Goal: Transaction & Acquisition: Purchase product/service

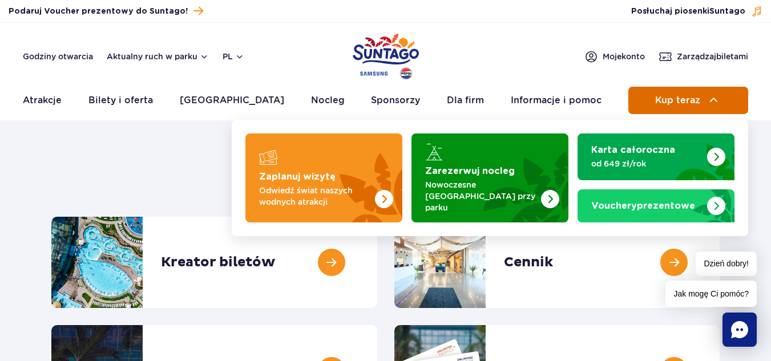
click at [659, 96] on span "Kup teraz" at bounding box center [677, 100] width 45 height 10
click at [684, 95] on span "Kup teraz" at bounding box center [677, 100] width 45 height 10
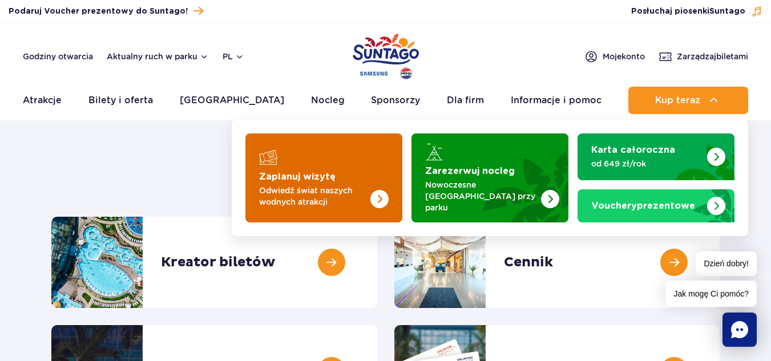
click at [394, 160] on img "Zaplanuj wizytę" at bounding box center [356, 177] width 91 height 89
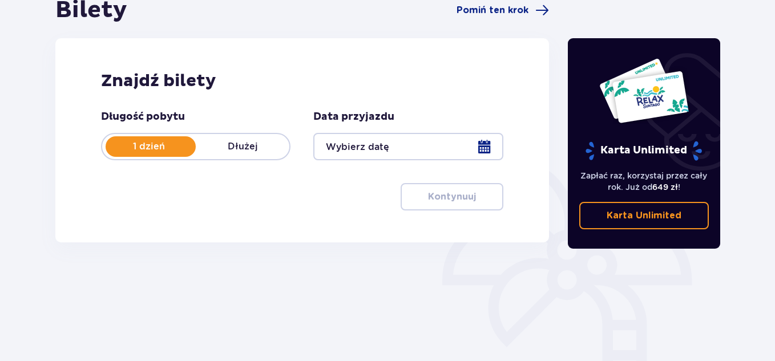
scroll to position [171, 0]
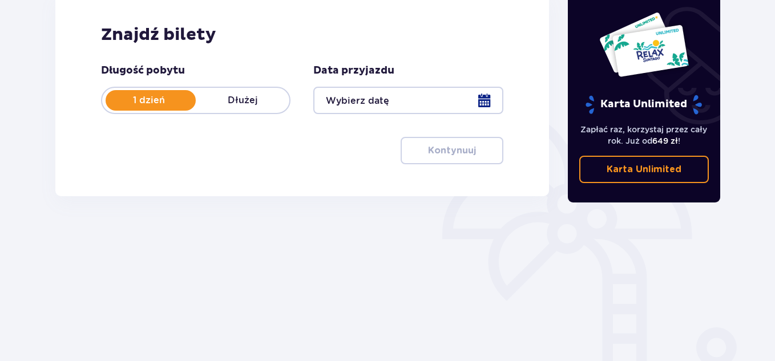
click at [488, 95] on div at bounding box center [407, 100] width 189 height 27
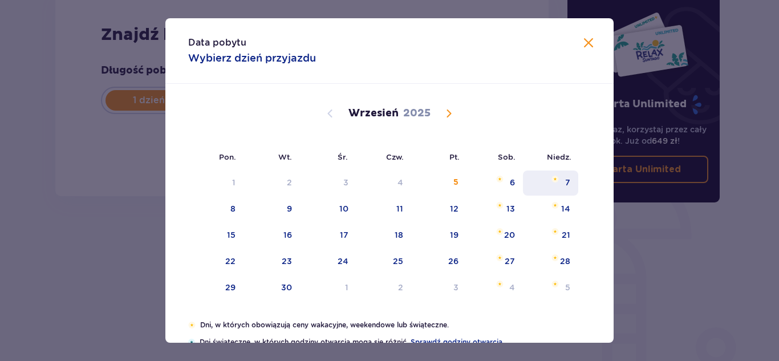
click at [557, 178] on img "niedziela, 7 września 2025" at bounding box center [555, 179] width 7 height 7
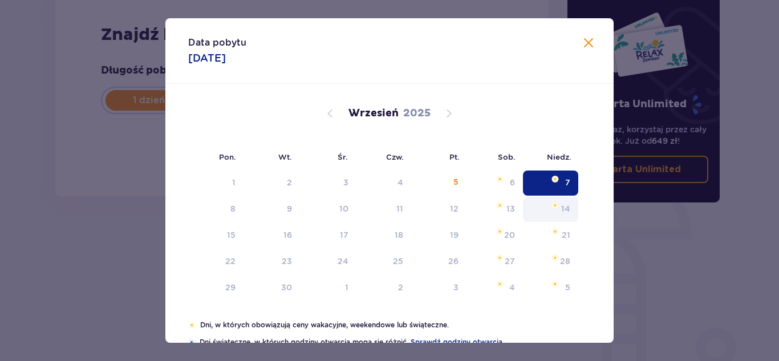
type input "07.09.25"
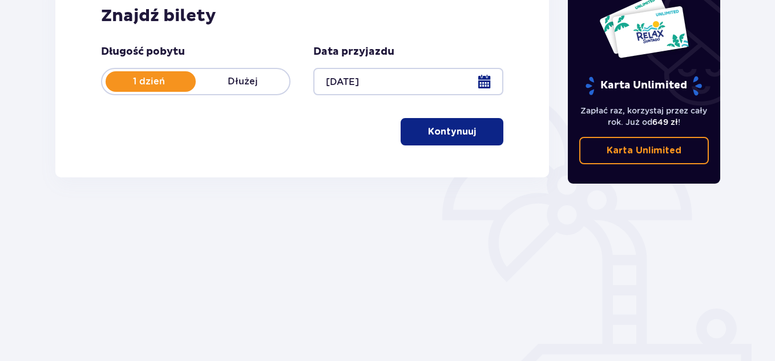
scroll to position [220, 0]
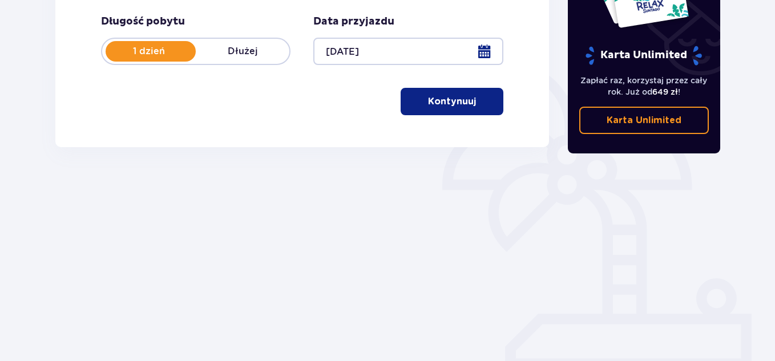
click at [465, 107] on p "Kontynuuj" at bounding box center [452, 101] width 48 height 13
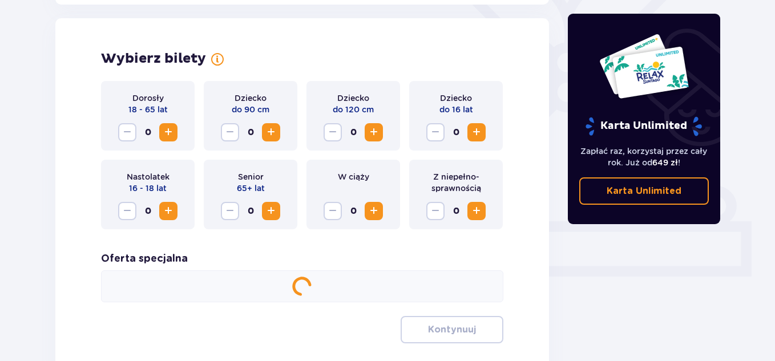
scroll to position [317, 0]
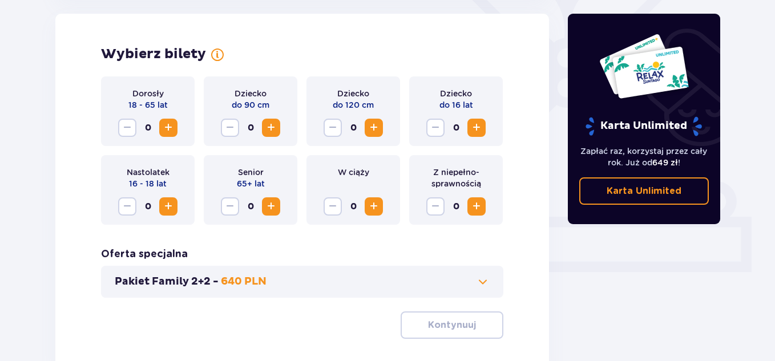
click at [167, 131] on span "Increase" at bounding box center [168, 128] width 14 height 14
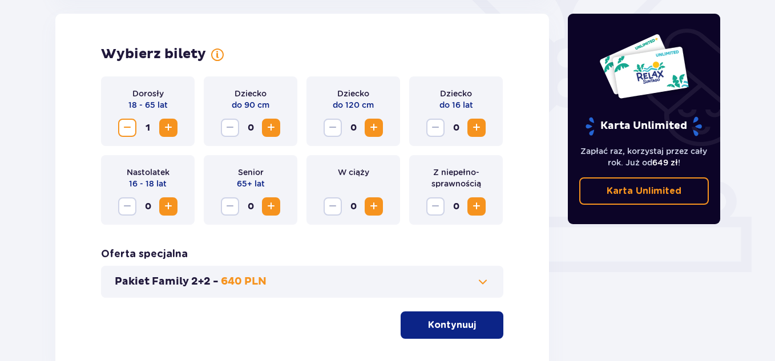
click at [167, 131] on span "Increase" at bounding box center [168, 128] width 14 height 14
click at [372, 123] on span "Increase" at bounding box center [374, 128] width 14 height 14
click at [469, 127] on span "Increase" at bounding box center [476, 128] width 14 height 14
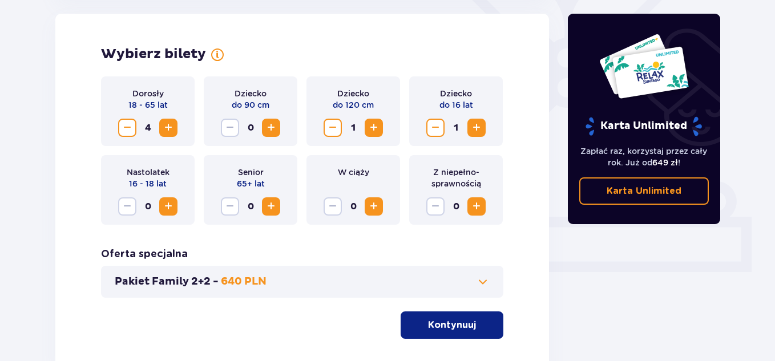
click at [276, 129] on span "Increase" at bounding box center [271, 128] width 14 height 14
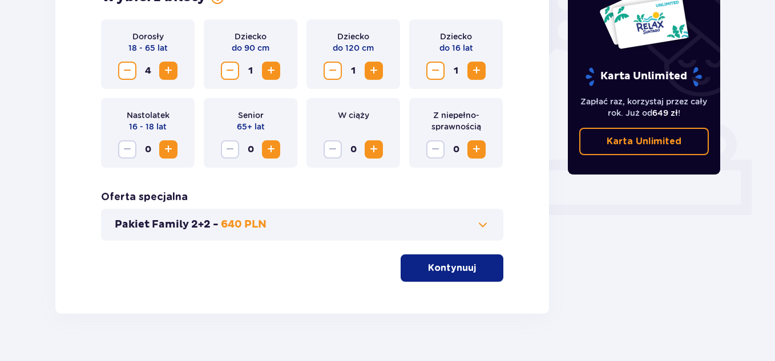
scroll to position [395, 0]
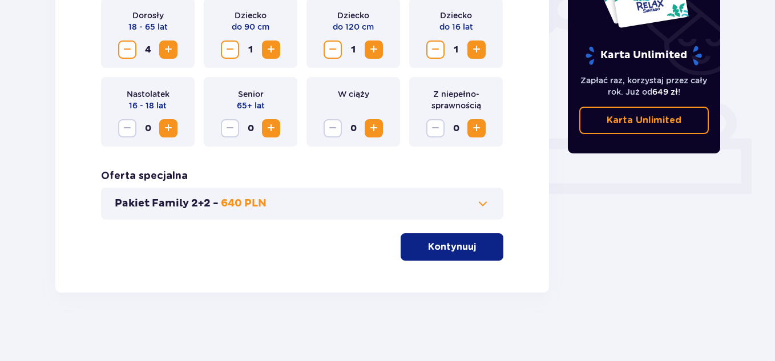
click at [443, 239] on button "Kontynuuj" at bounding box center [451, 246] width 103 height 27
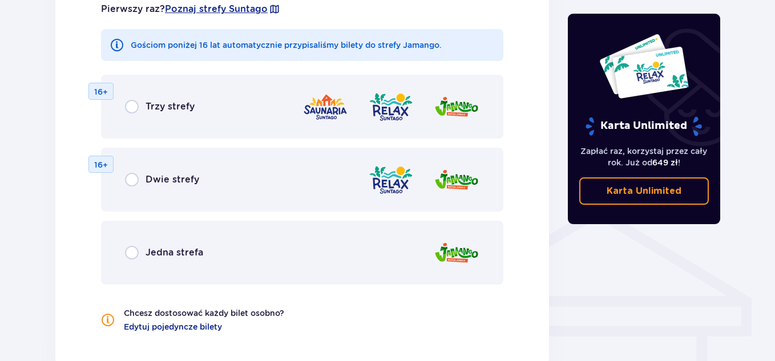
scroll to position [719, 0]
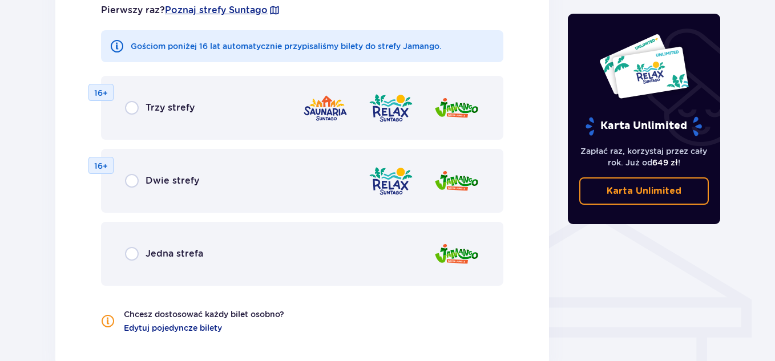
click at [145, 253] on div "Jedna strefa" at bounding box center [164, 254] width 78 height 14
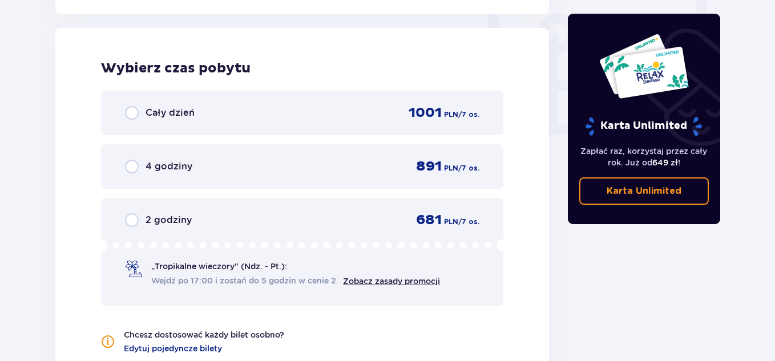
scroll to position [1071, 0]
click at [170, 112] on p "Cały dzień" at bounding box center [169, 112] width 49 height 13
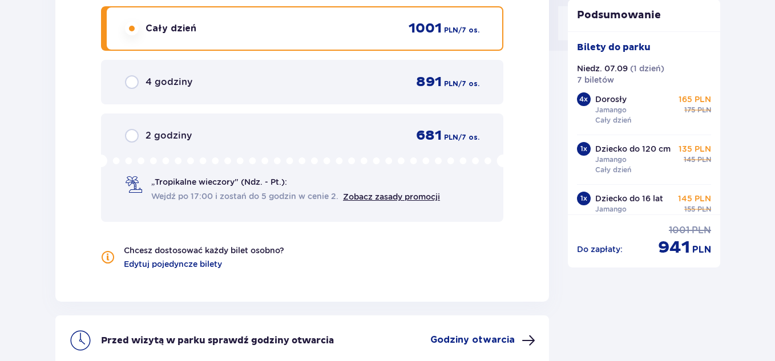
scroll to position [1098, 0]
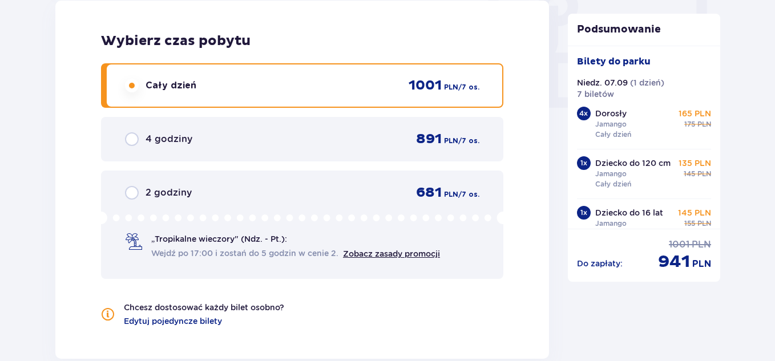
click at [620, 118] on p "Dorosły" at bounding box center [610, 113] width 31 height 11
click at [619, 118] on p "Dorosły" at bounding box center [610, 113] width 31 height 11
click at [580, 114] on div "4 x" at bounding box center [584, 114] width 14 height 14
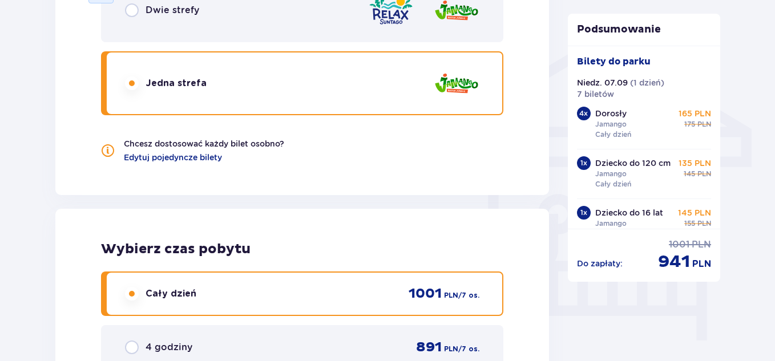
scroll to position [870, 0]
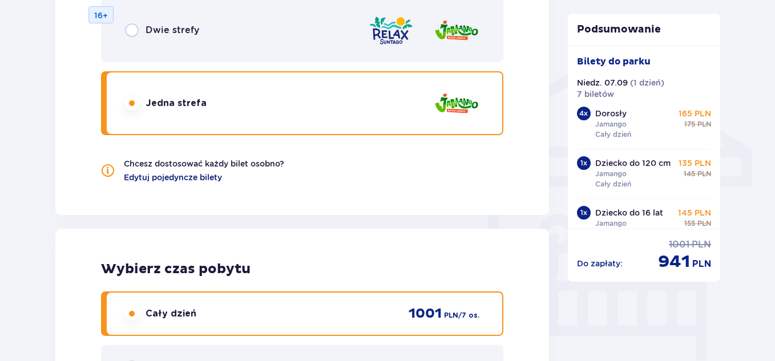
click at [197, 177] on span "Edytuj pojedyncze bilety" at bounding box center [173, 177] width 98 height 11
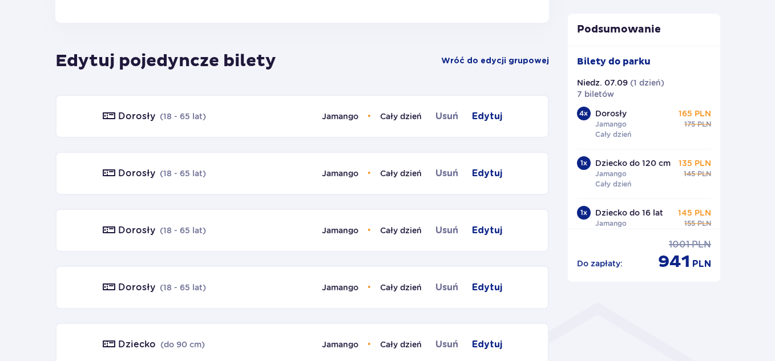
scroll to position [633, 0]
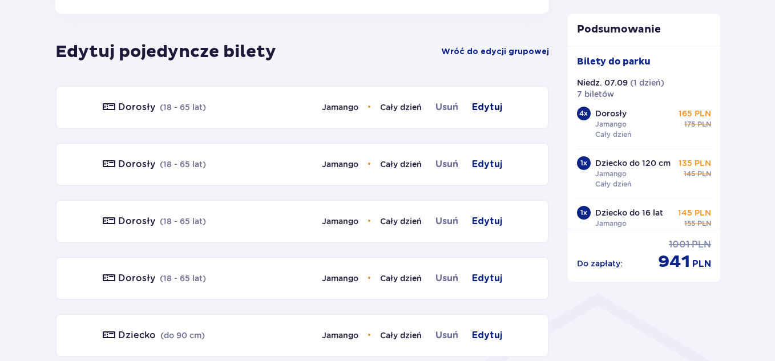
click at [493, 111] on span "Edytuj" at bounding box center [487, 107] width 30 height 14
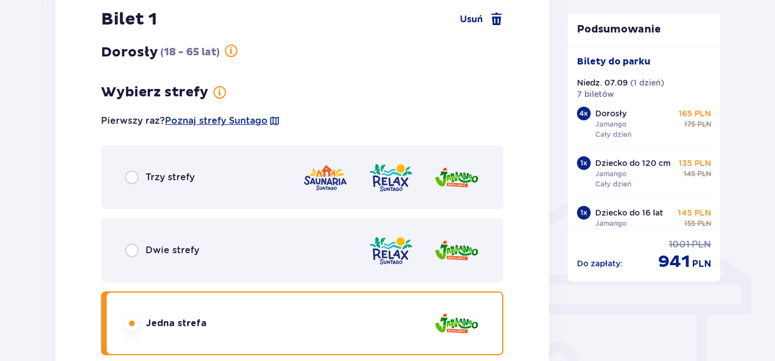
scroll to position [762, 0]
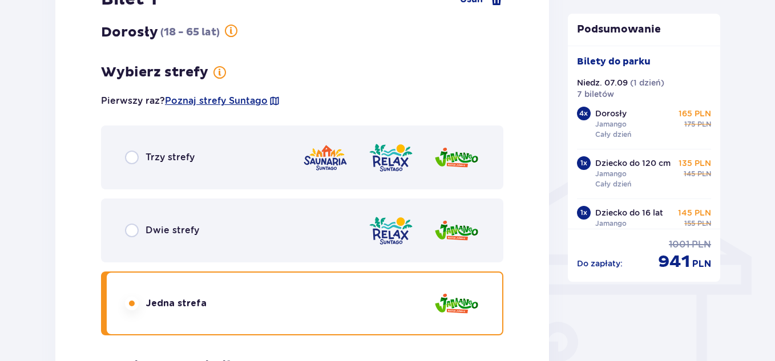
click at [177, 225] on p "Dwie strefy" at bounding box center [172, 230] width 54 height 13
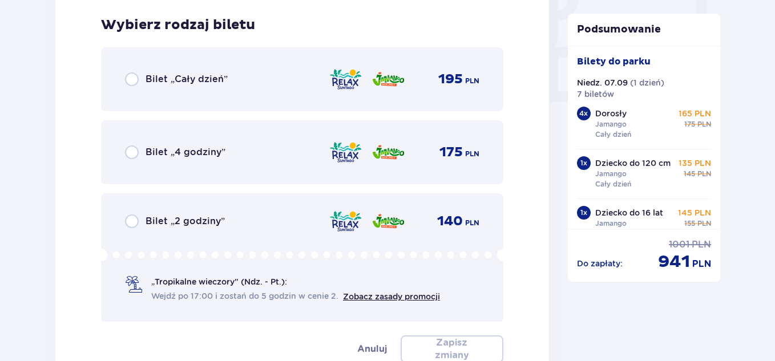
scroll to position [1107, 0]
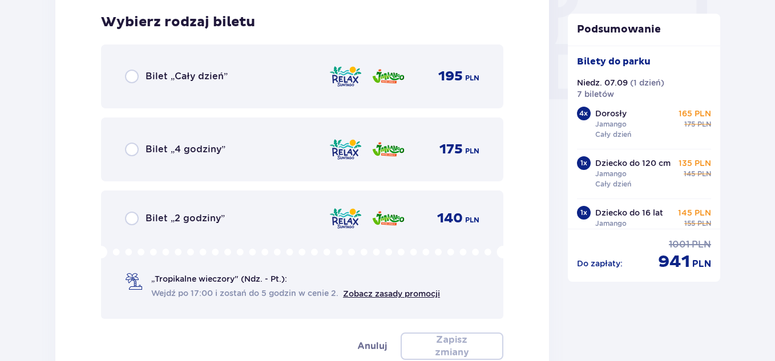
click at [209, 73] on p "Bilet „Cały dzień”" at bounding box center [186, 76] width 82 height 13
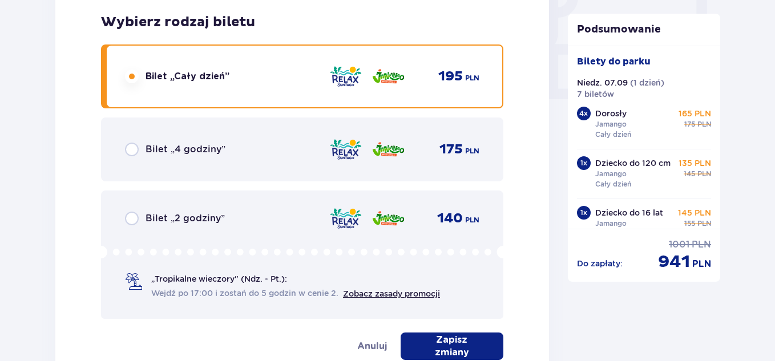
click at [456, 330] on div "Dorosły ( 18 - 65 lat ) Wybierz strefy Pierwszy raz? Poznaj strefy Suntago Trzy…" at bounding box center [302, 19] width 402 height 680
click at [460, 341] on p "Zapisz zmiany" at bounding box center [452, 346] width 66 height 25
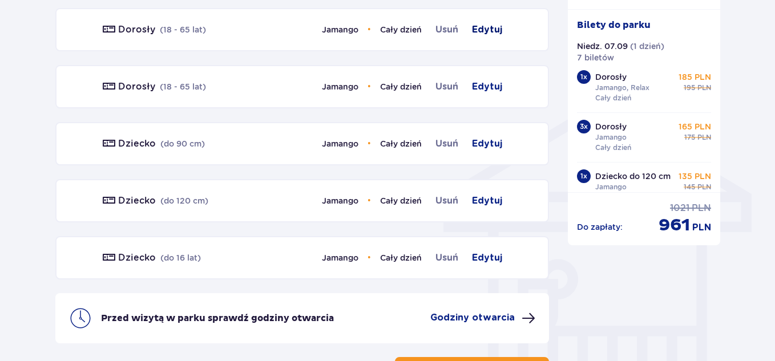
scroll to position [705, 0]
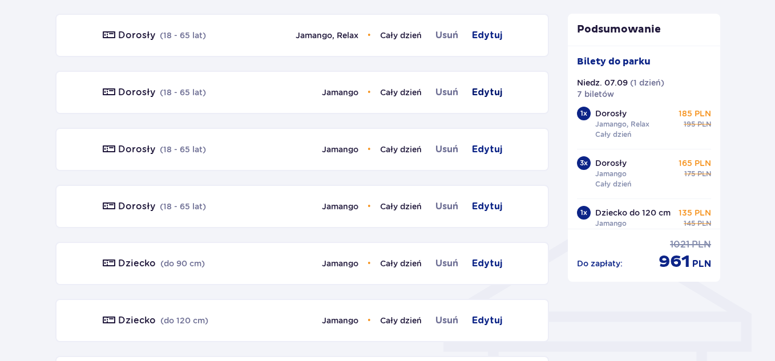
click at [489, 92] on span "Edytuj" at bounding box center [487, 93] width 30 height 14
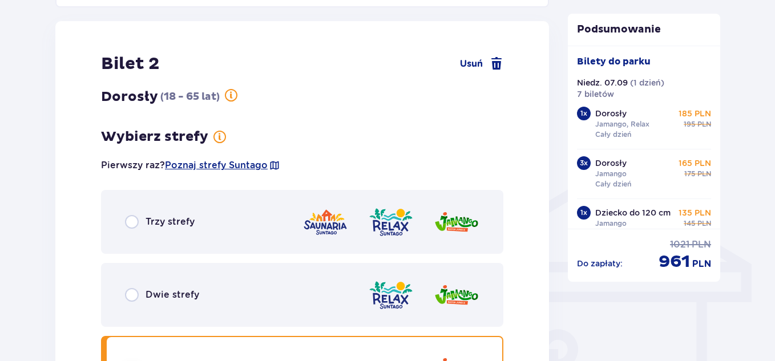
scroll to position [762, 0]
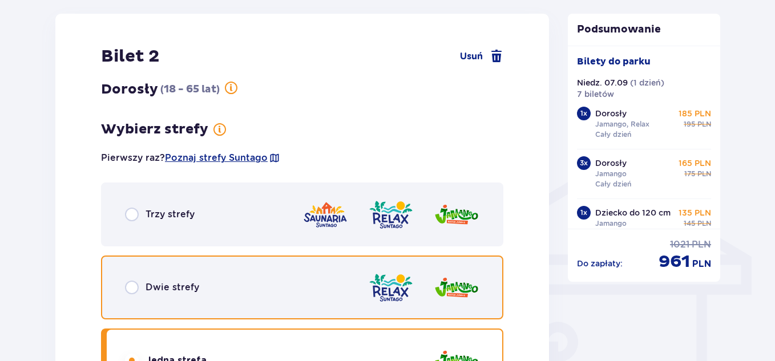
click at [134, 286] on input "radio" at bounding box center [132, 288] width 14 height 14
radio input "true"
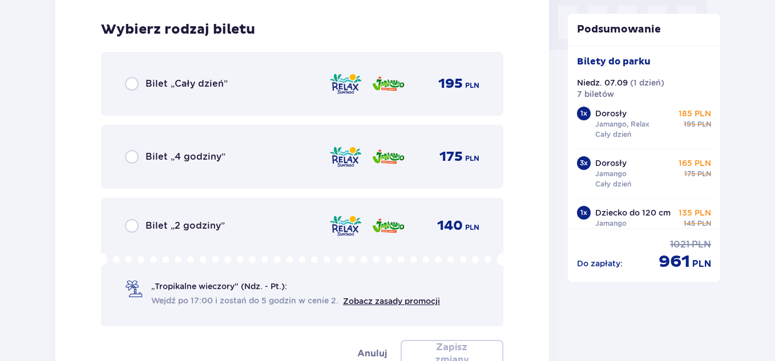
scroll to position [1164, 0]
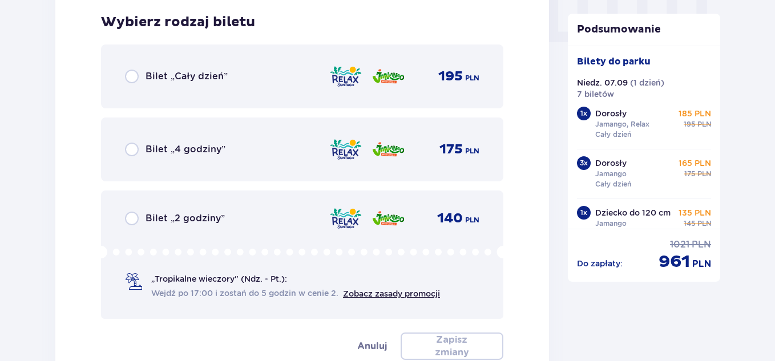
click at [218, 80] on p "Bilet „Cały dzień”" at bounding box center [186, 76] width 82 height 13
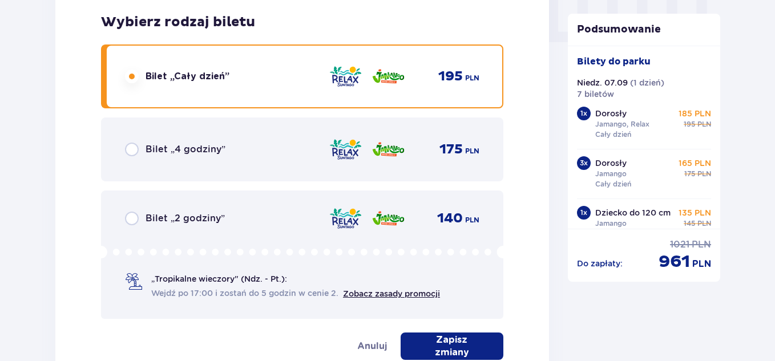
click at [487, 335] on div "Dorosły ( 18 - 65 lat ) Wybierz strefy Pierwszy raz? Poznaj strefy Suntago Trzy…" at bounding box center [302, 19] width 402 height 680
click at [473, 343] on p "Zapisz zmiany" at bounding box center [452, 346] width 66 height 25
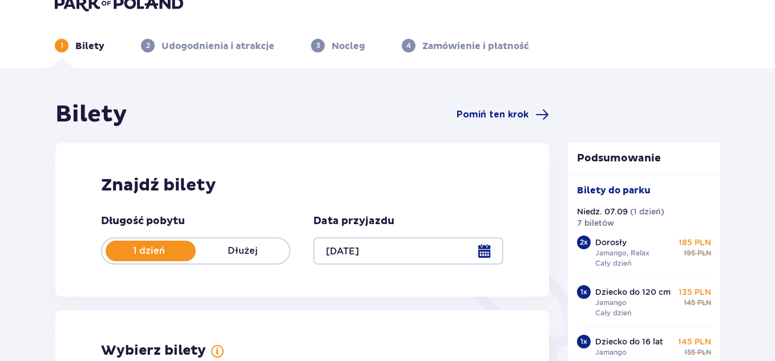
scroll to position [0, 0]
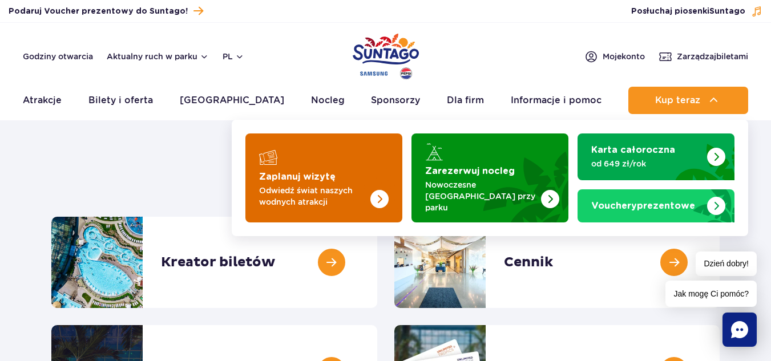
click at [338, 185] on p "Odwiedź świat naszych wodnych atrakcji" at bounding box center [314, 196] width 111 height 23
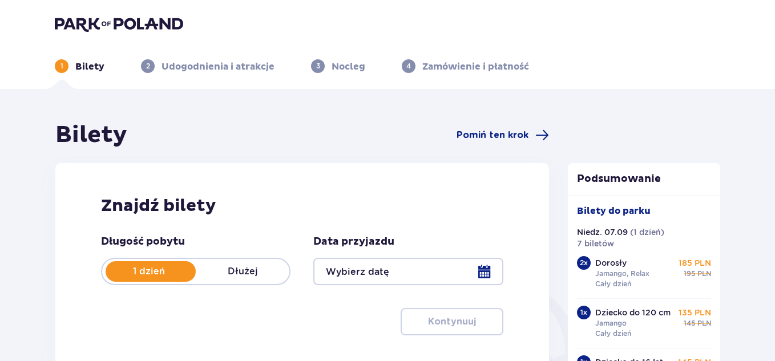
type input "[DATE]"
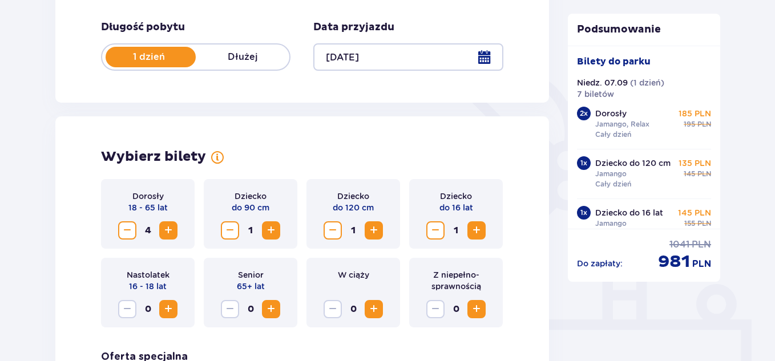
scroll to position [228, 0]
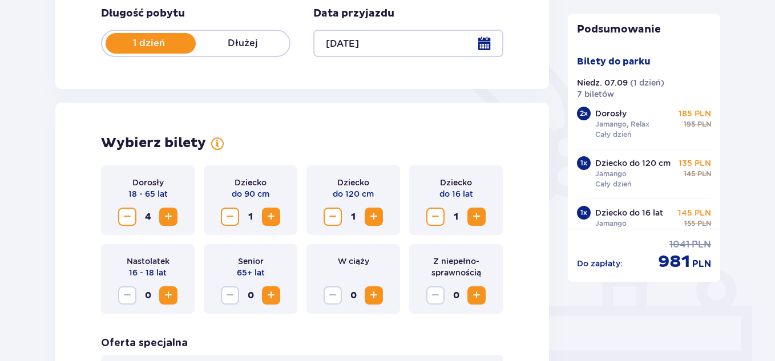
click at [129, 218] on span "Decrease" at bounding box center [127, 217] width 14 height 14
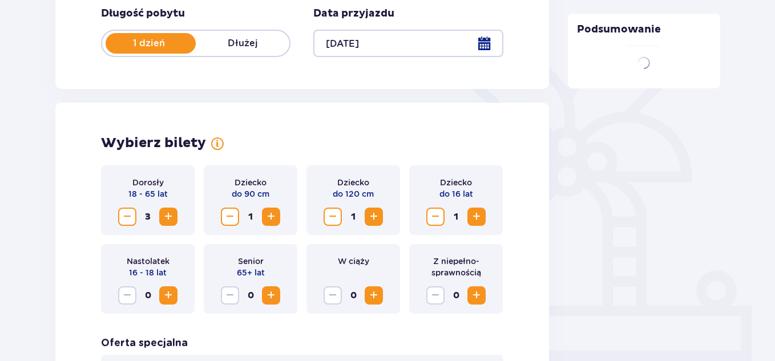
click at [129, 218] on span "Decrease" at bounding box center [127, 217] width 14 height 14
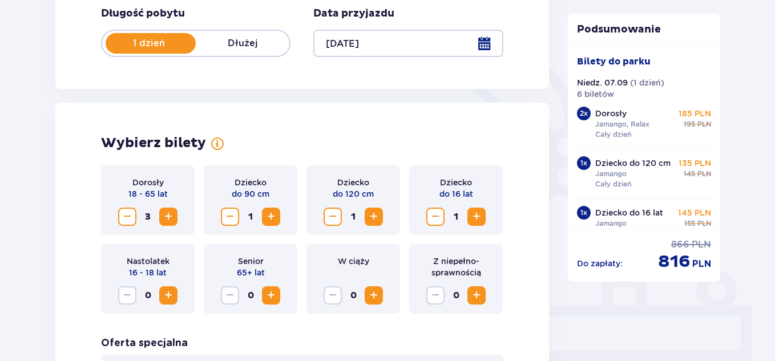
click at [132, 220] on span "Decrease" at bounding box center [127, 217] width 14 height 14
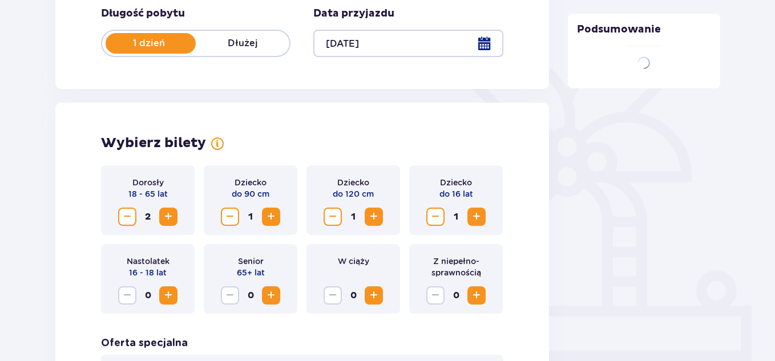
click at [330, 219] on span "Decrease" at bounding box center [333, 217] width 14 height 14
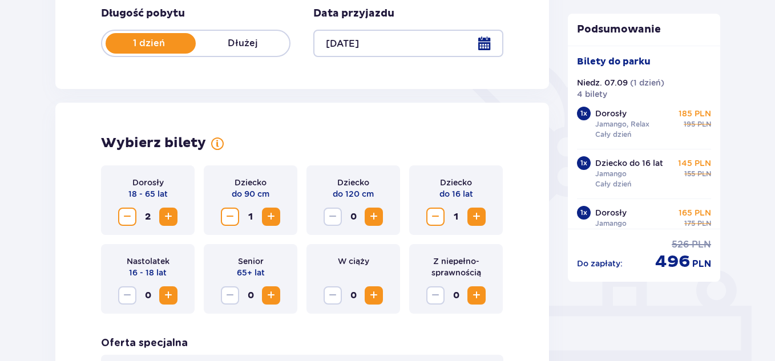
click at [431, 216] on span "Decrease" at bounding box center [435, 217] width 14 height 14
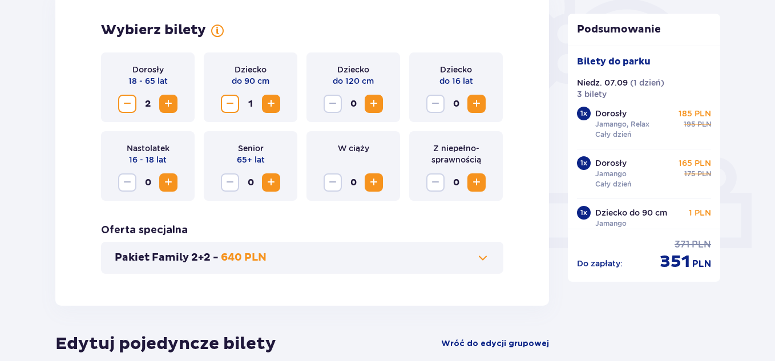
scroll to position [342, 0]
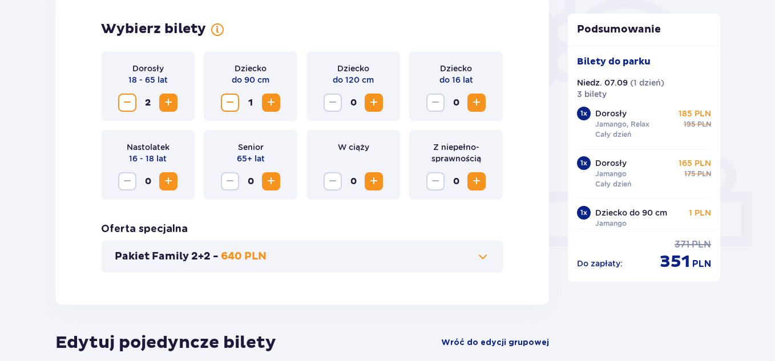
click at [482, 261] on span at bounding box center [483, 257] width 14 height 14
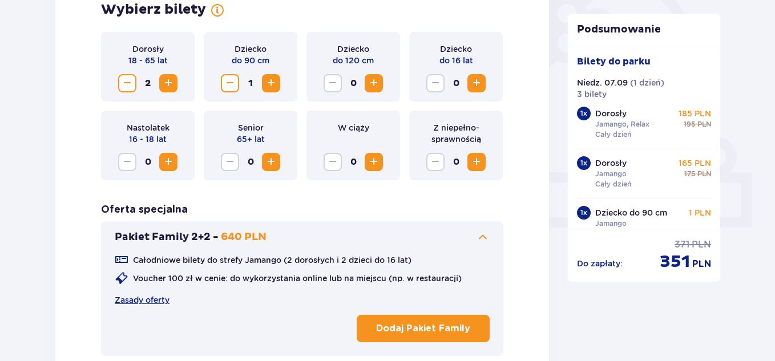
scroll to position [374, 0]
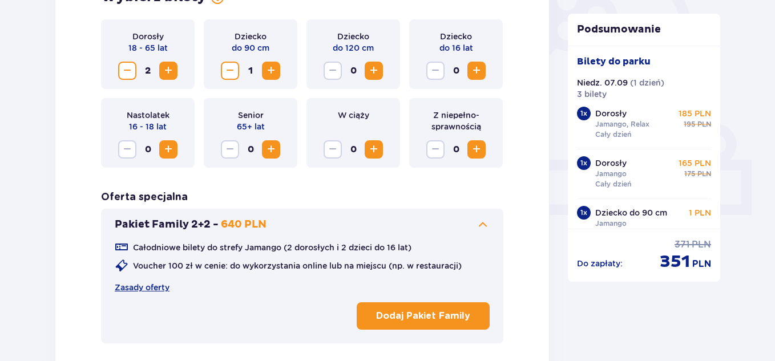
click at [420, 315] on p "Dodaj Pakiet Family" at bounding box center [423, 316] width 94 height 13
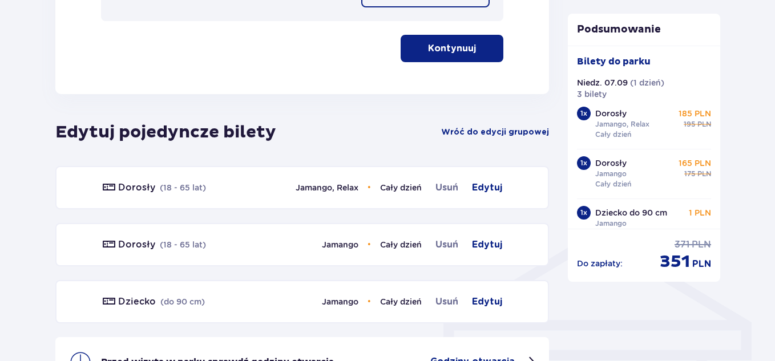
scroll to position [716, 0]
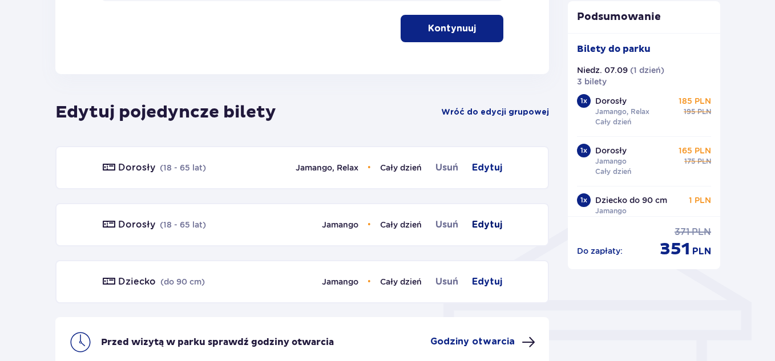
click at [494, 223] on span "Edytuj" at bounding box center [487, 225] width 30 height 14
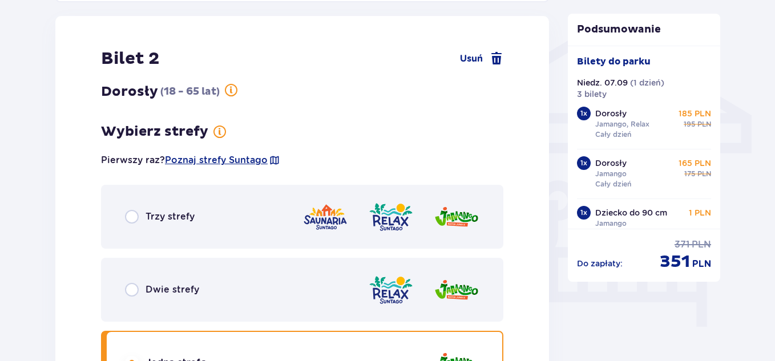
scroll to position [906, 0]
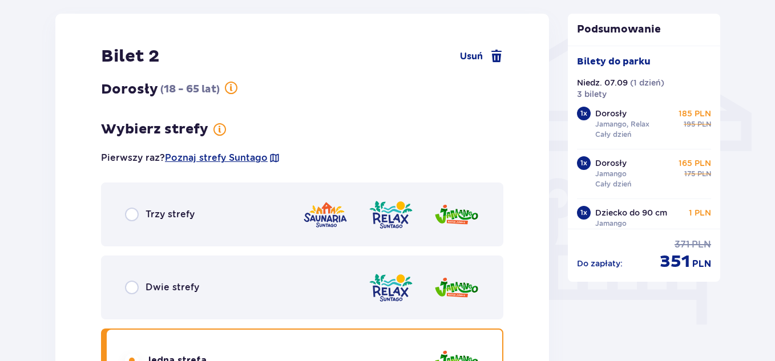
click at [147, 281] on div "Dwie strefy" at bounding box center [302, 288] width 402 height 64
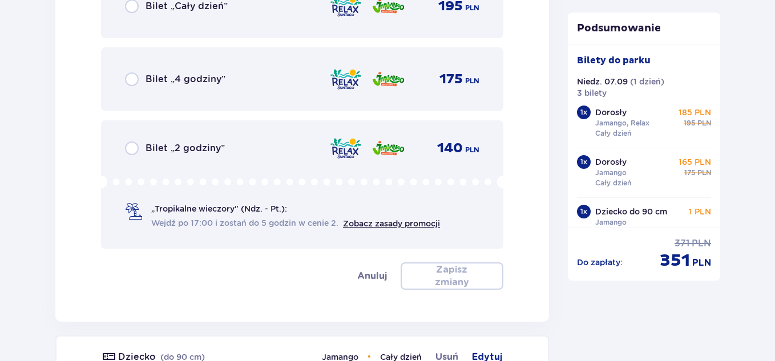
scroll to position [1364, 0]
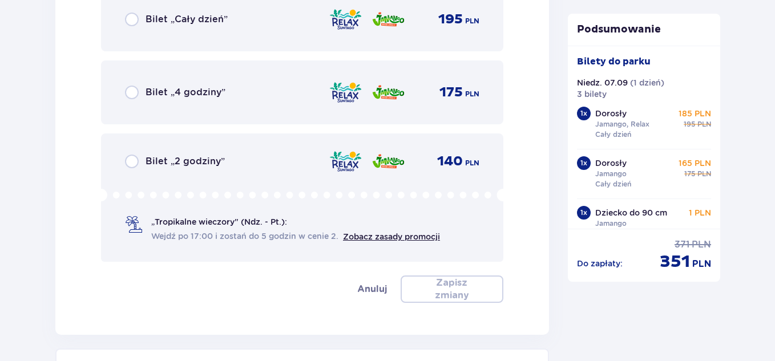
click at [213, 39] on div "Bilet „Cały dzień” 195 PLN" at bounding box center [302, 19] width 402 height 64
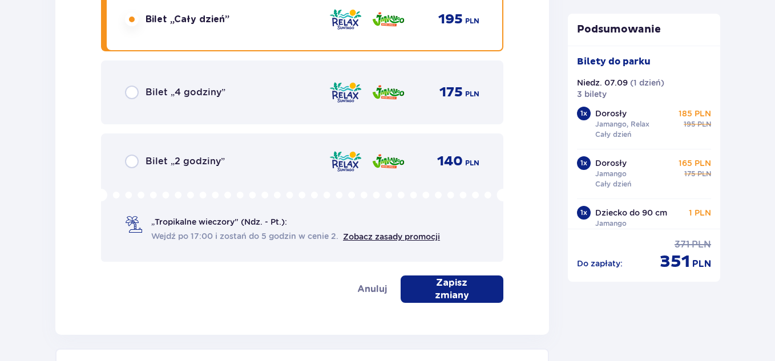
click at [474, 285] on p "Zapisz zmiany" at bounding box center [452, 289] width 66 height 25
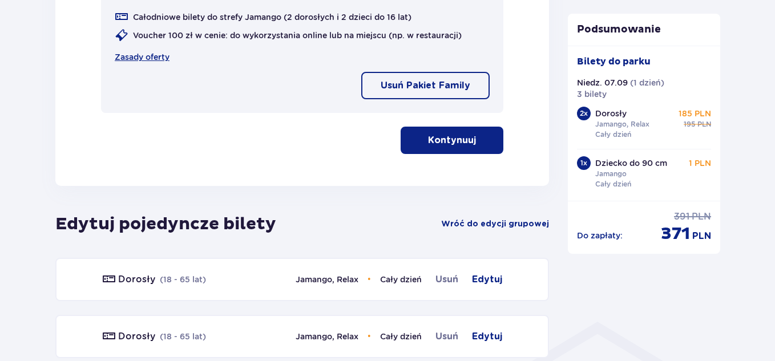
scroll to position [604, 0]
click at [452, 141] on p "Kontynuuj" at bounding box center [452, 141] width 48 height 13
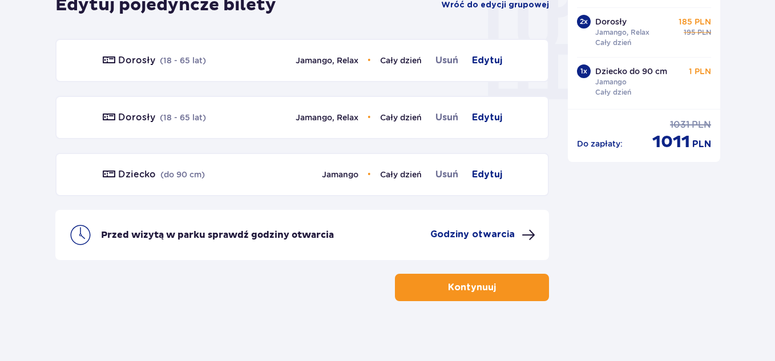
scroll to position [1115, 0]
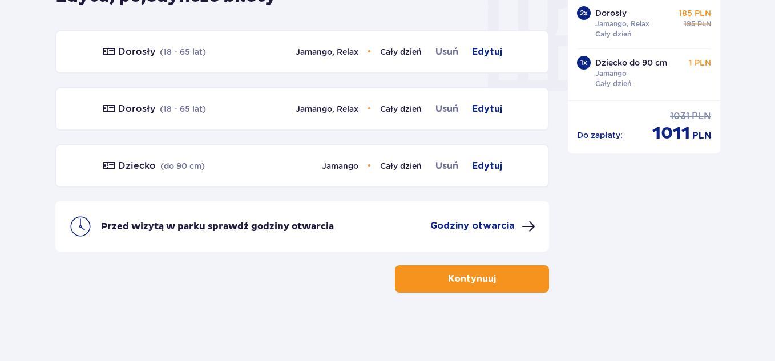
click at [487, 283] on button "Kontynuuj" at bounding box center [472, 278] width 154 height 27
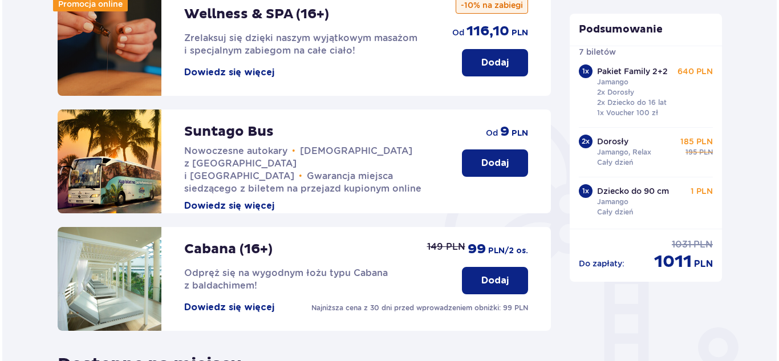
scroll to position [228, 0]
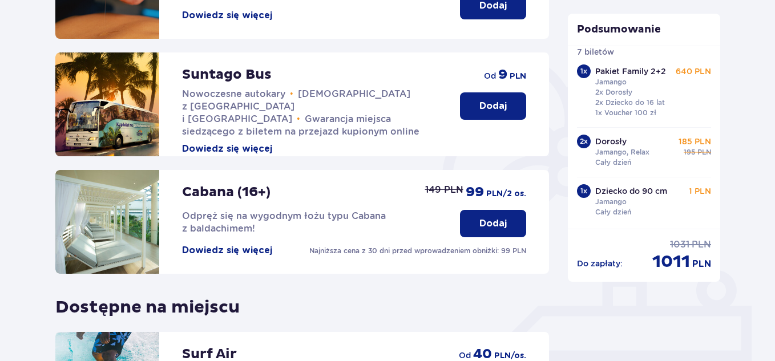
click at [249, 250] on button "Dowiedz się więcej" at bounding box center [227, 250] width 90 height 13
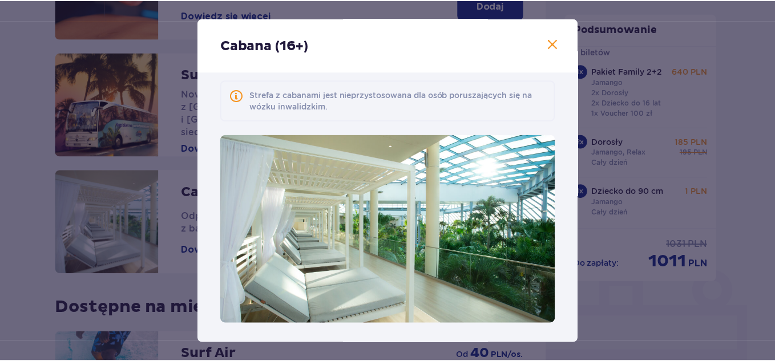
scroll to position [115, 0]
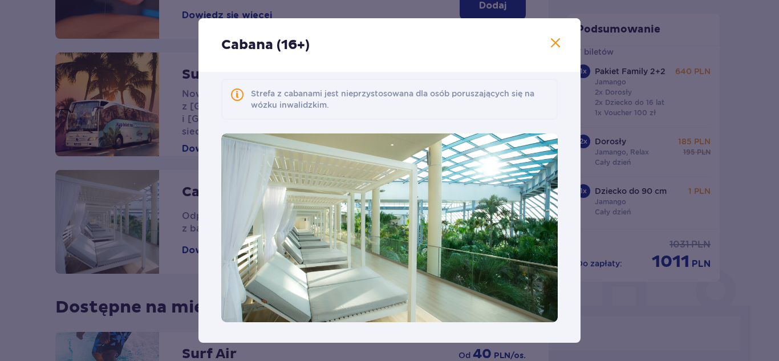
click at [555, 45] on span at bounding box center [556, 44] width 14 height 14
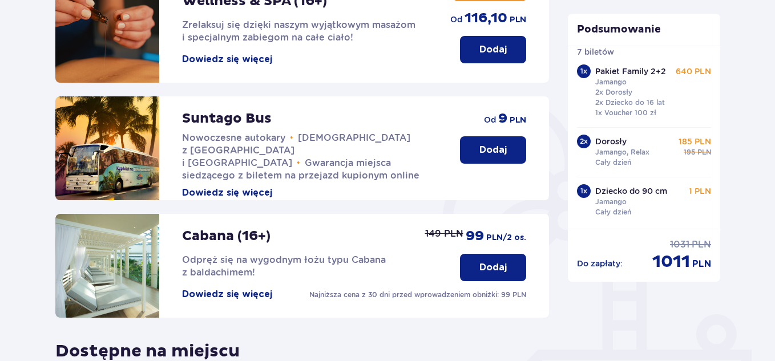
scroll to position [241, 0]
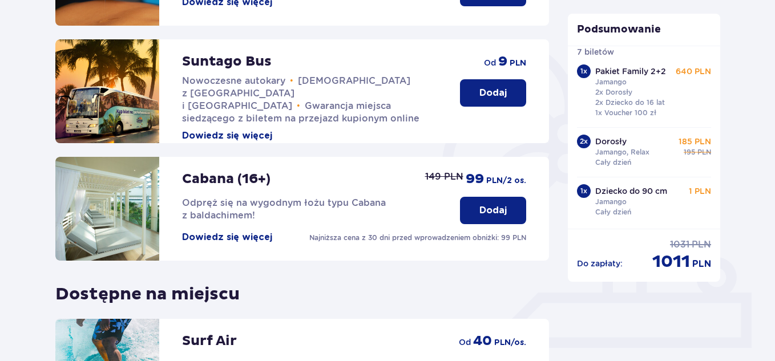
drag, startPoint x: 241, startPoint y: 178, endPoint x: 276, endPoint y: 177, distance: 34.2
click at [276, 177] on div "Cabana (16+) Odpręż się na wygodnym łożu typu Cabana z baldachimem! Dowiedz się…" at bounding box center [309, 200] width 255 height 87
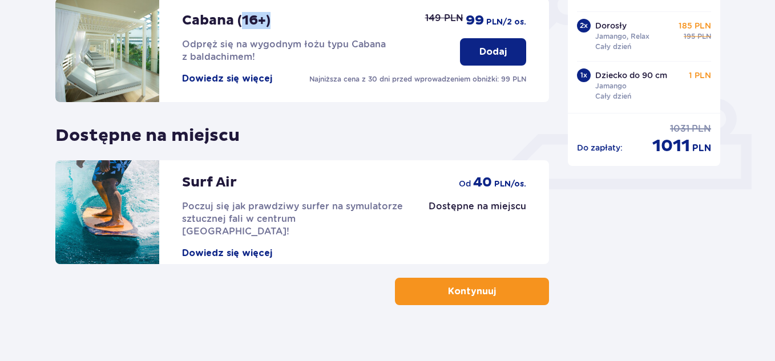
scroll to position [412, 0]
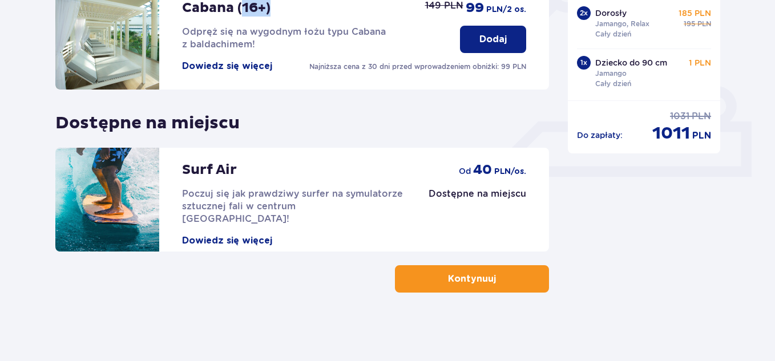
click at [489, 285] on button "Kontynuuj" at bounding box center [472, 278] width 154 height 27
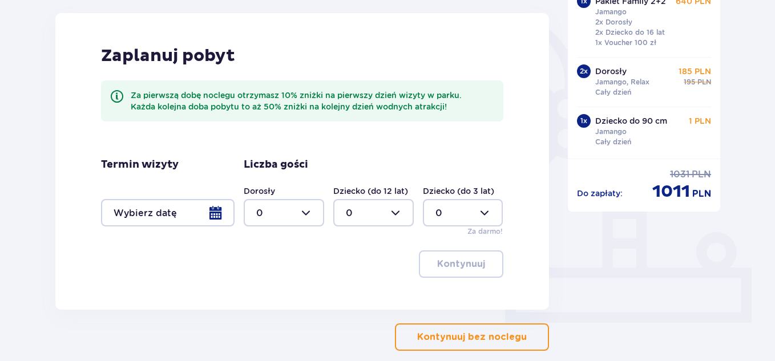
scroll to position [285, 0]
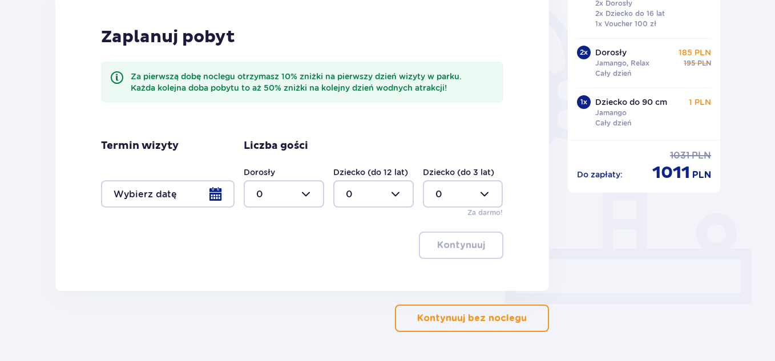
click at [462, 321] on p "Kontynuuj bez noclegu" at bounding box center [472, 318] width 110 height 13
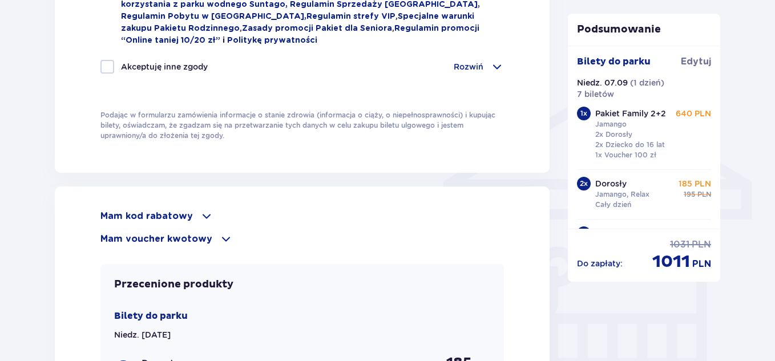
scroll to position [856, 0]
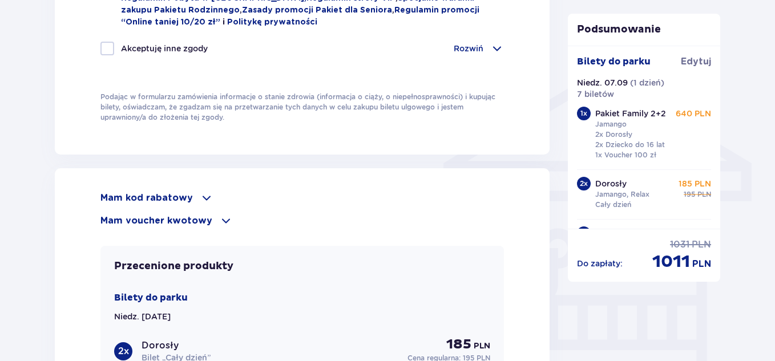
click at [171, 199] on p "Mam kod rabatowy" at bounding box center [146, 198] width 92 height 13
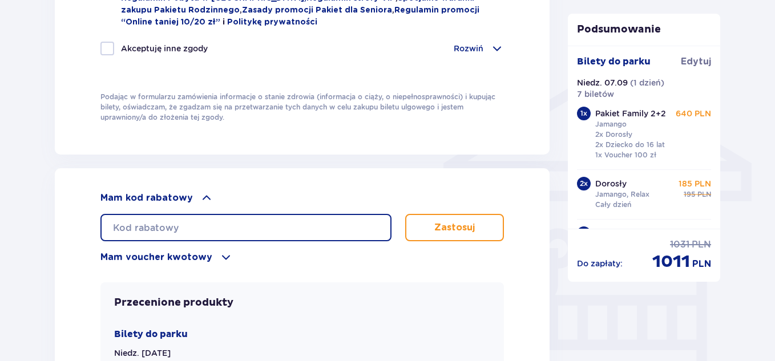
click at [174, 219] on input "text" at bounding box center [245, 227] width 291 height 27
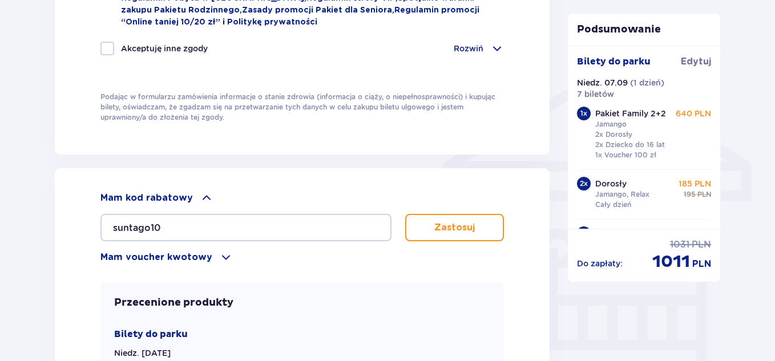
click at [481, 225] on button "Zastosuj" at bounding box center [454, 227] width 99 height 27
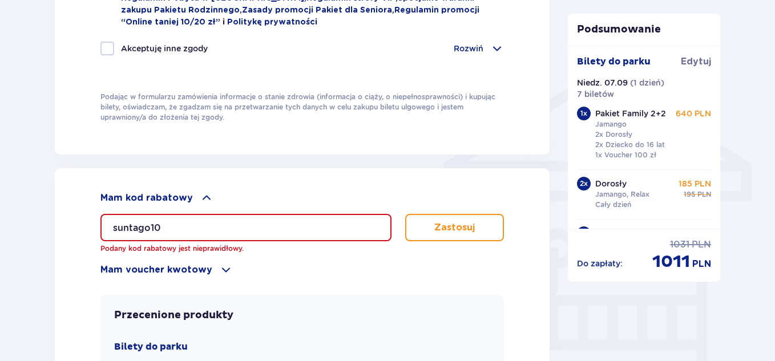
click at [277, 230] on input "suntago10" at bounding box center [245, 227] width 291 height 27
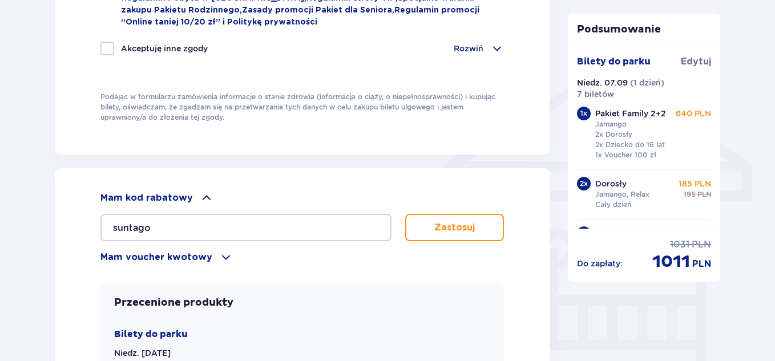
click at [443, 216] on button "Zastosuj" at bounding box center [454, 227] width 99 height 27
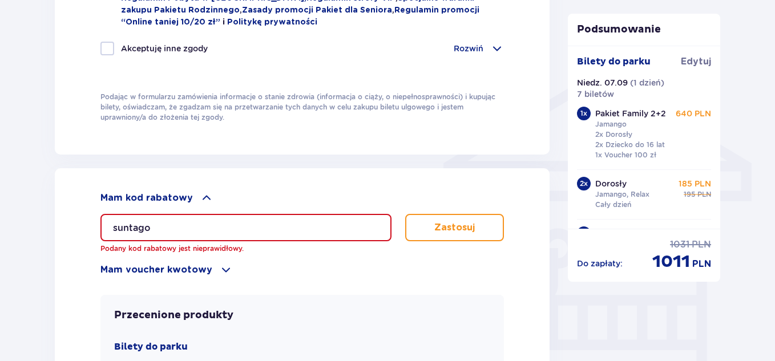
click at [311, 220] on input "suntago" at bounding box center [245, 227] width 291 height 27
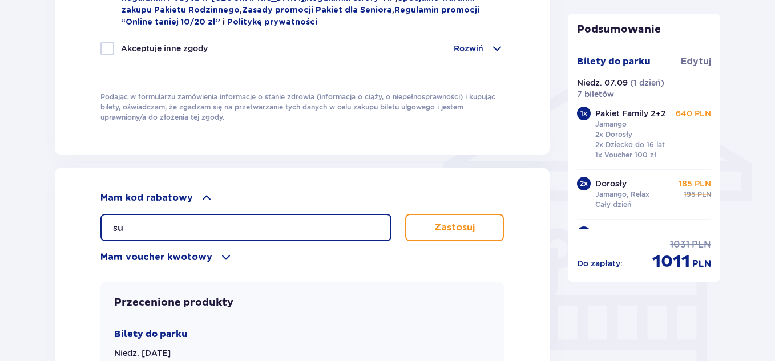
type input "s"
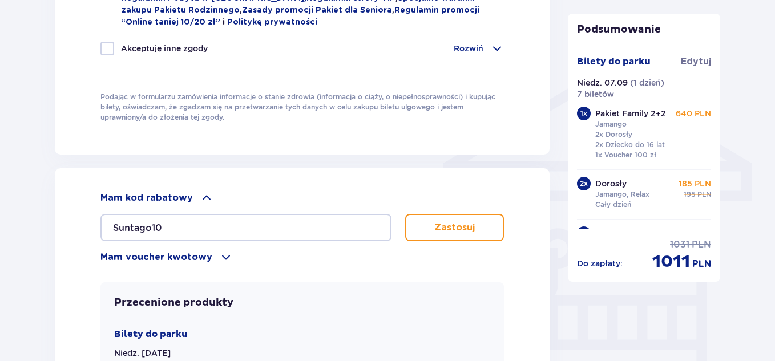
click at [452, 221] on p "Zastosuj" at bounding box center [454, 227] width 40 height 13
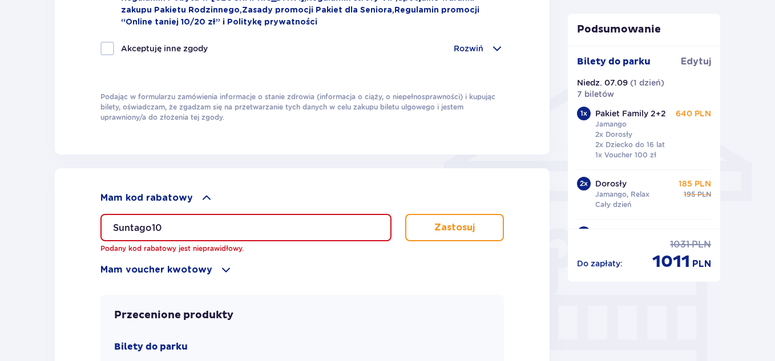
click at [173, 220] on input "Suntago10" at bounding box center [245, 227] width 291 height 27
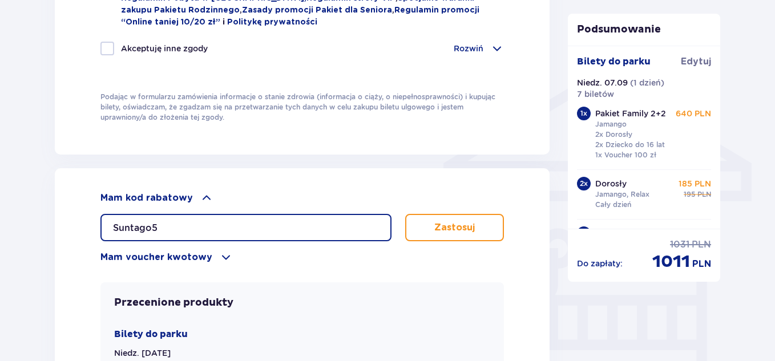
type input "Suntago5"
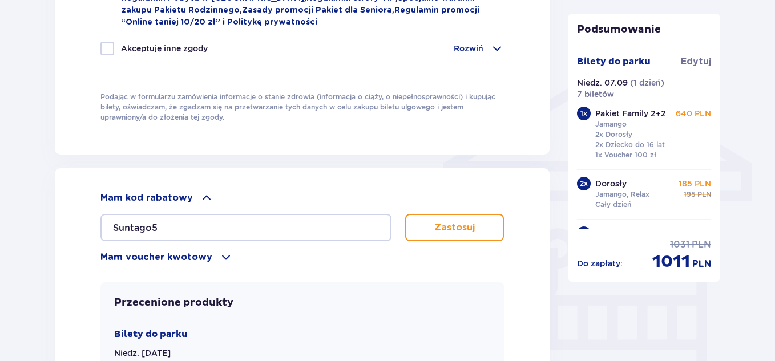
click at [435, 223] on button "Zastosuj" at bounding box center [454, 227] width 99 height 27
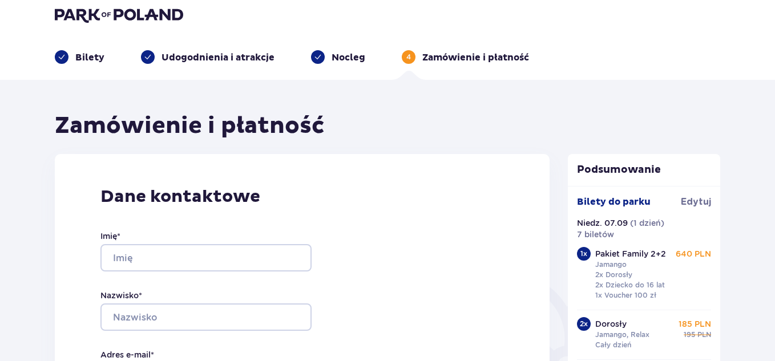
scroll to position [0, 0]
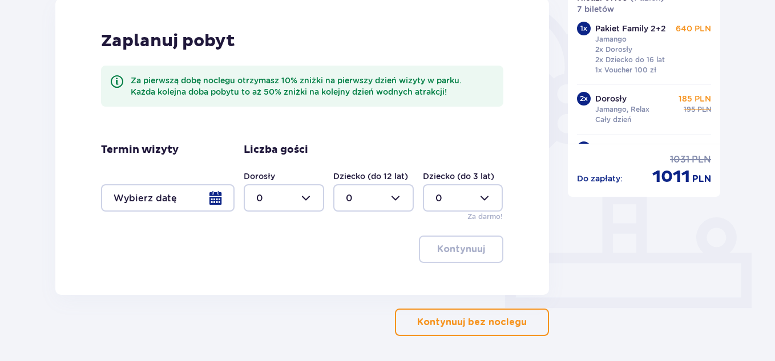
scroll to position [285, 0]
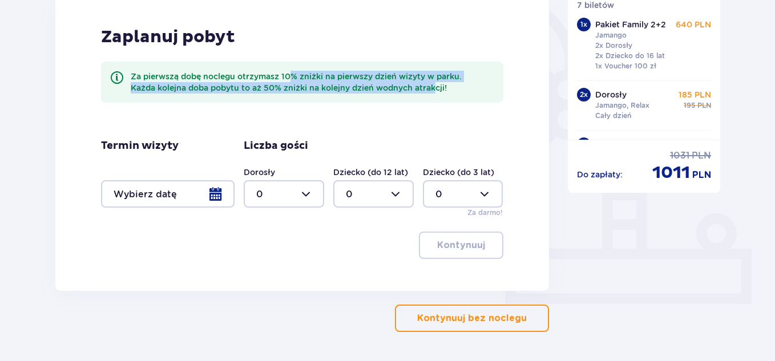
drag, startPoint x: 289, startPoint y: 77, endPoint x: 437, endPoint y: 83, distance: 148.4
click at [437, 83] on div "Za pierwszą dobę noclegu otrzymasz 10% zniżki na pierwszy dzień wizyty w parku.…" at bounding box center [312, 82] width 363 height 23
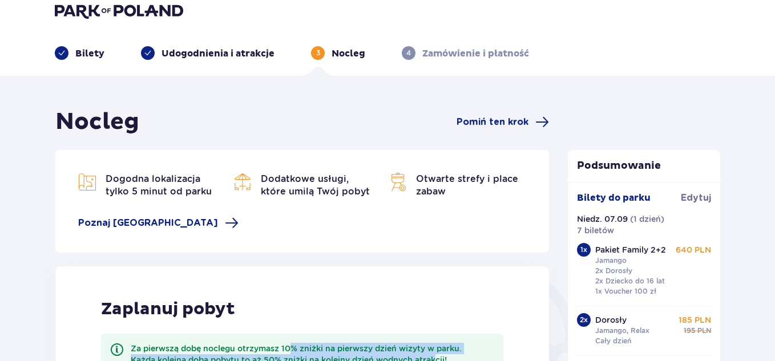
scroll to position [0, 0]
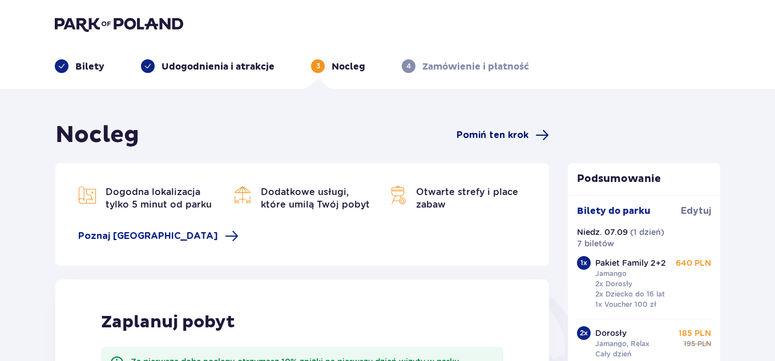
click at [489, 139] on span "Pomiń ten krok" at bounding box center [492, 135] width 72 height 13
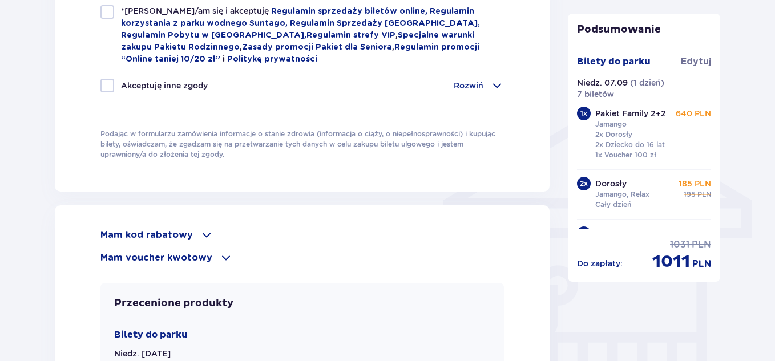
scroll to position [901, 0]
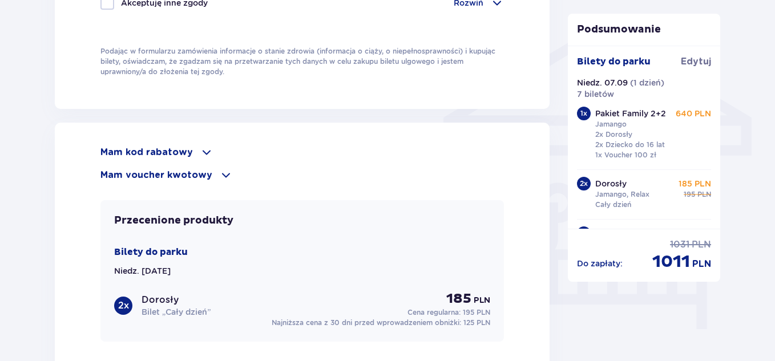
click at [202, 151] on span at bounding box center [207, 152] width 14 height 14
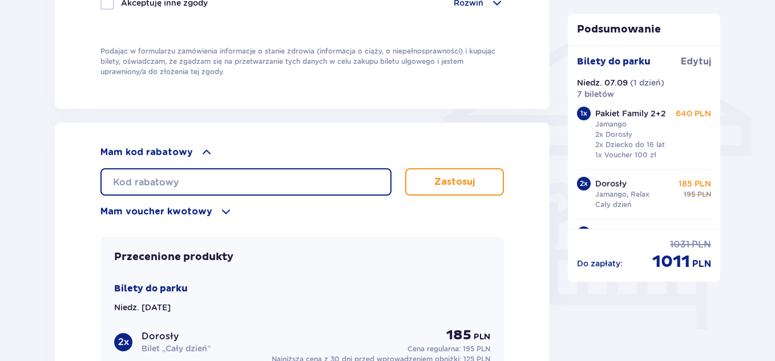
paste input "Kod Już Zastosowany"
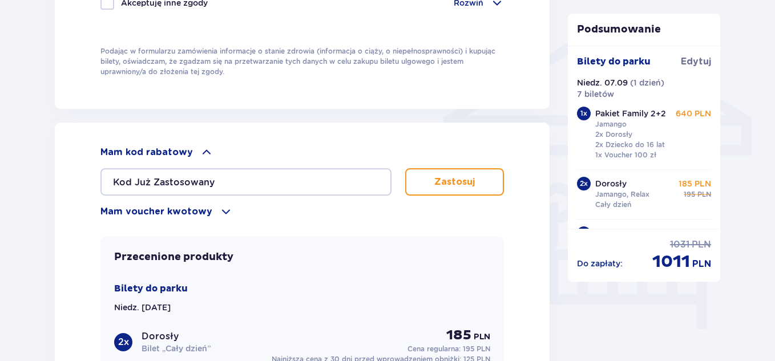
click at [461, 171] on button "Zastosuj" at bounding box center [454, 181] width 99 height 27
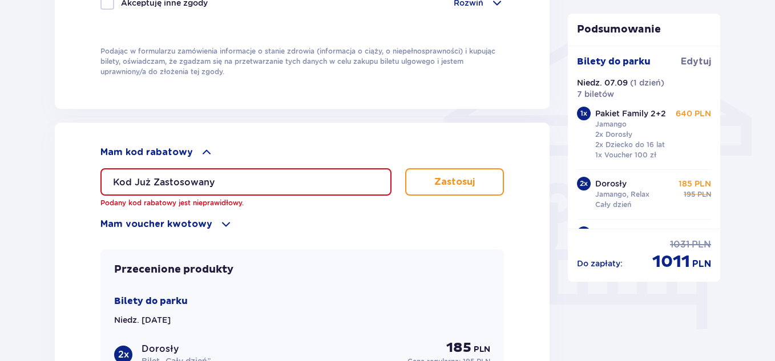
click at [264, 178] on input "Kod Już Zastosowany" at bounding box center [245, 181] width 291 height 27
click at [238, 180] on input "Kod Już Zastosowany" at bounding box center [245, 181] width 291 height 27
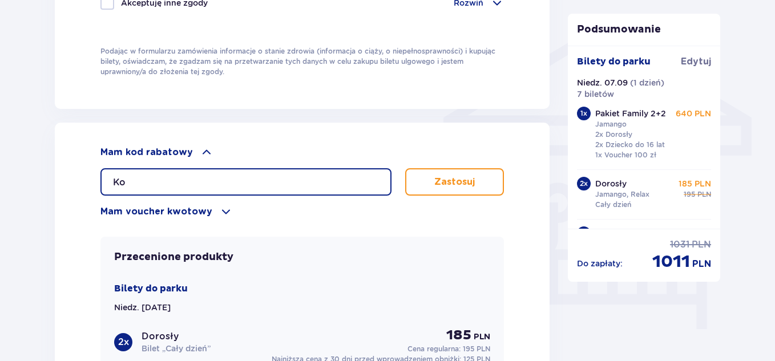
type input "K"
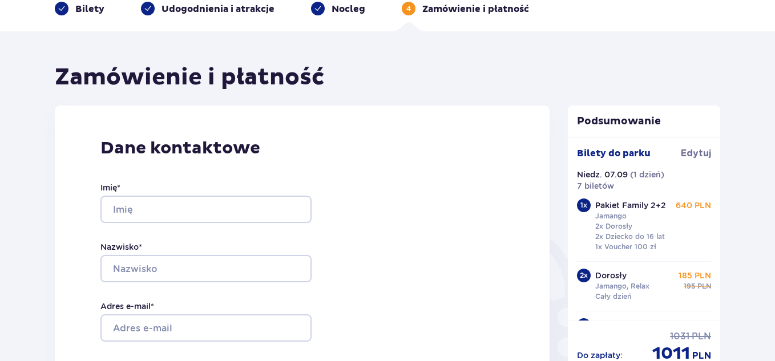
scroll to position [0, 0]
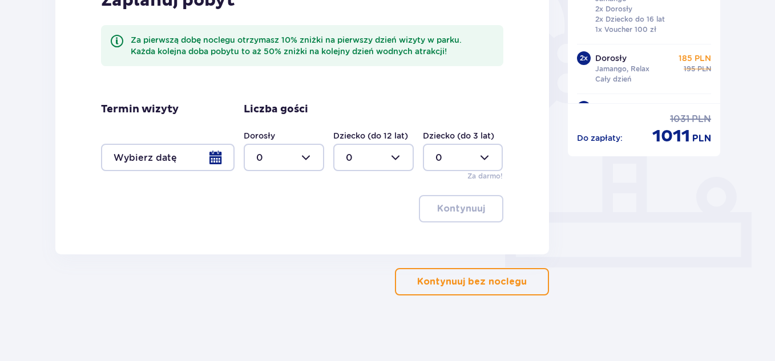
scroll to position [325, 0]
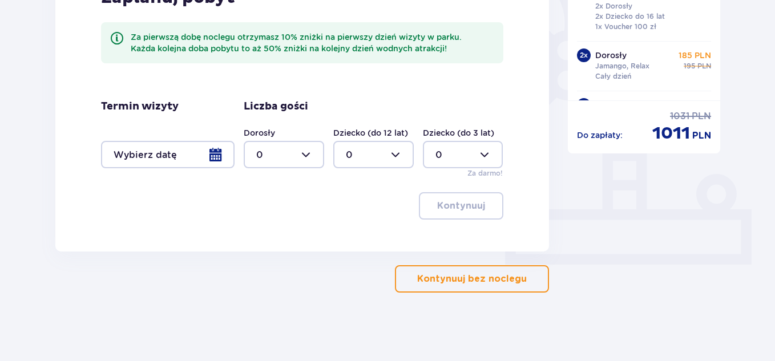
click at [484, 282] on p "Kontynuuj bez noclegu" at bounding box center [472, 279] width 110 height 13
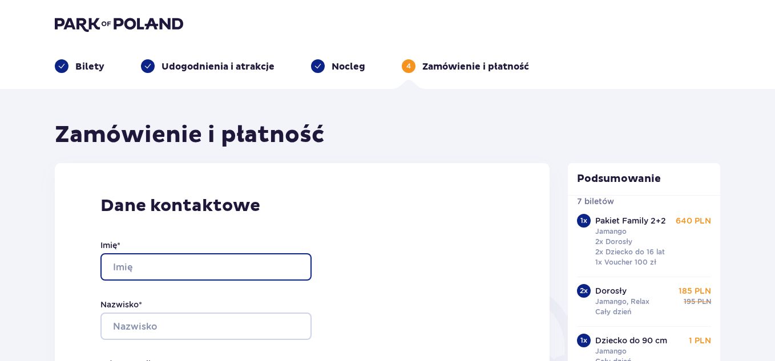
click at [216, 269] on input "Imię *" at bounding box center [205, 266] width 211 height 27
type input "Adrian"
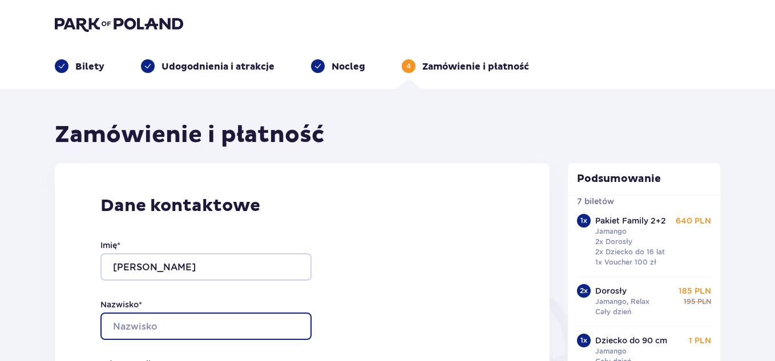
click at [152, 326] on input "Nazwisko *" at bounding box center [205, 326] width 211 height 27
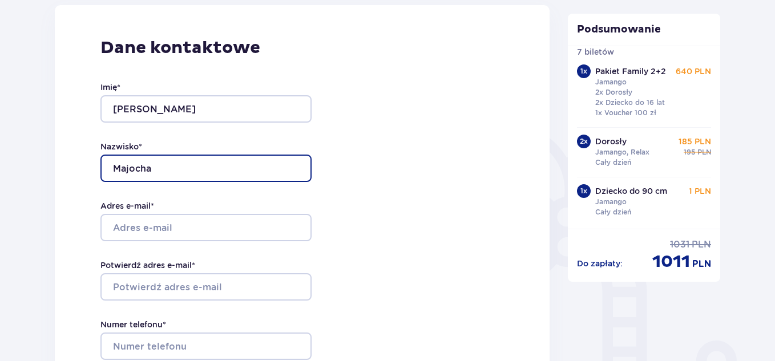
scroll to position [171, 0]
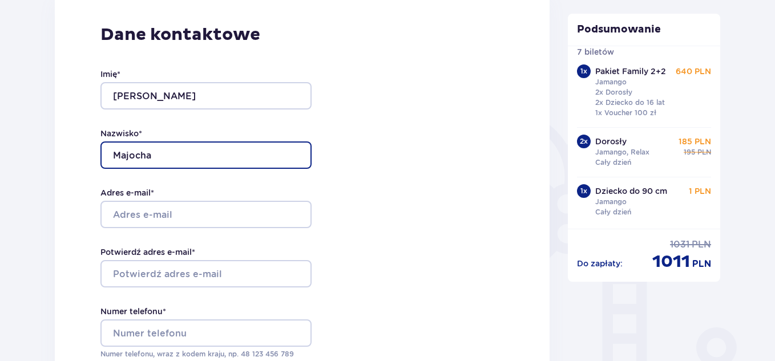
type input "Majocha"
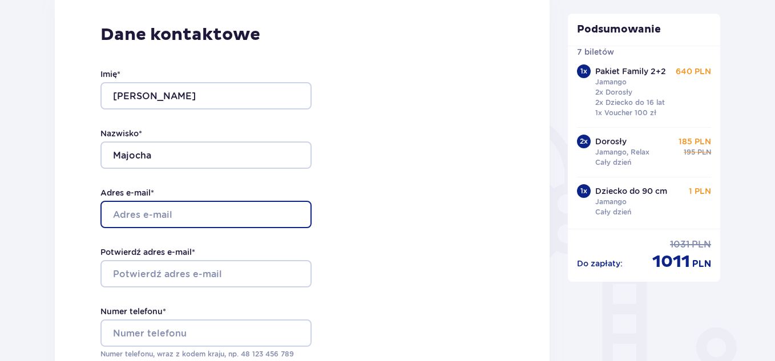
click at [201, 220] on input "Adres e-mail *" at bounding box center [205, 214] width 211 height 27
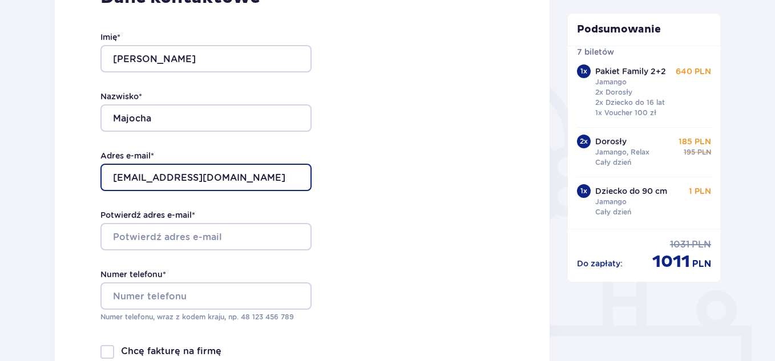
scroll to position [228, 0]
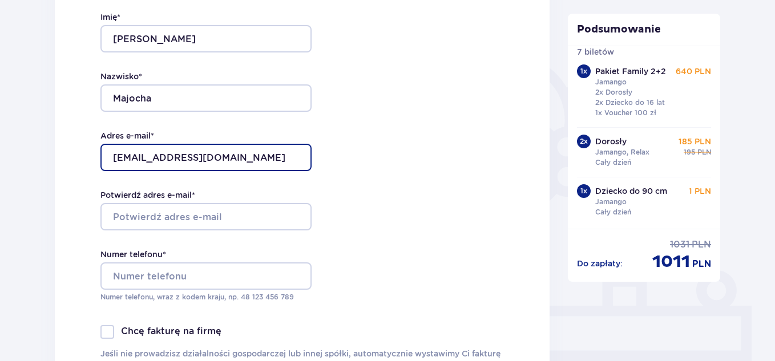
type input "[EMAIL_ADDRESS][DOMAIN_NAME]"
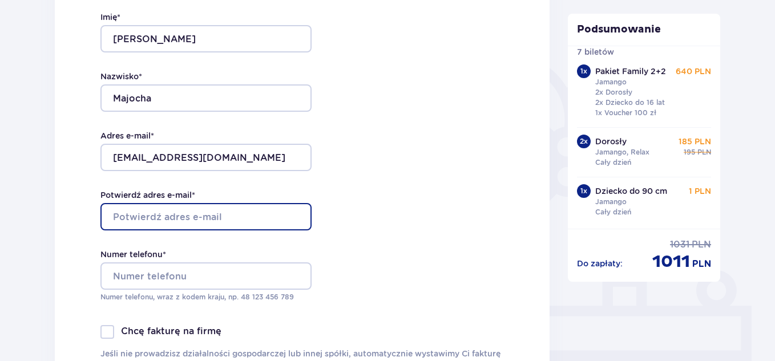
click at [210, 221] on input "Potwierdź adres e-mail *" at bounding box center [205, 216] width 211 height 27
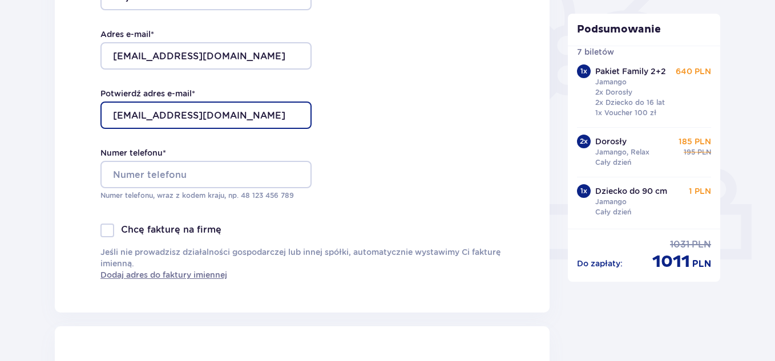
scroll to position [342, 0]
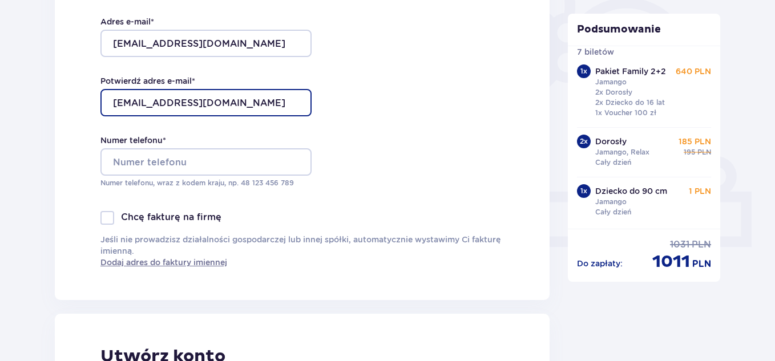
type input "[EMAIL_ADDRESS][DOMAIN_NAME]"
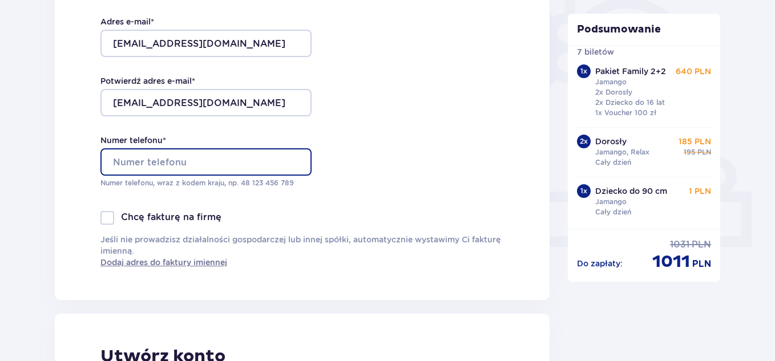
click at [161, 158] on input "Numer telefonu *" at bounding box center [205, 161] width 211 height 27
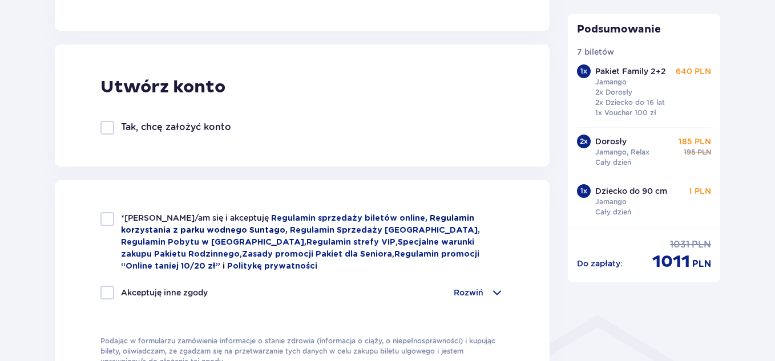
scroll to position [627, 0]
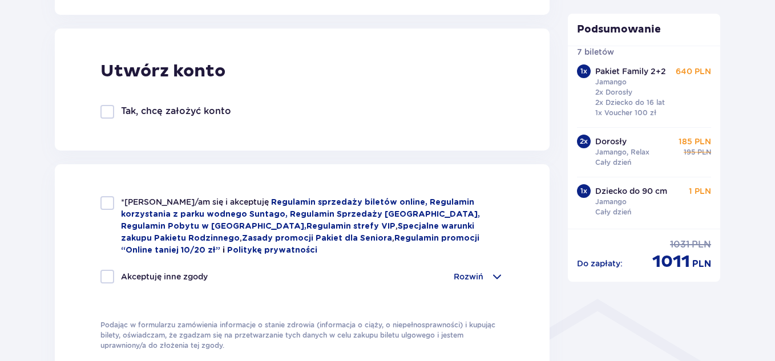
type input "793389594"
click at [119, 204] on div "*Zapoznałem/am się i akceptuję Regulamin sprzedaży biletów online, Regulamin ko…" at bounding box center [301, 226] width 403 height 60
checkbox input "true"
click at [466, 277] on p "Rozwiń" at bounding box center [468, 276] width 30 height 11
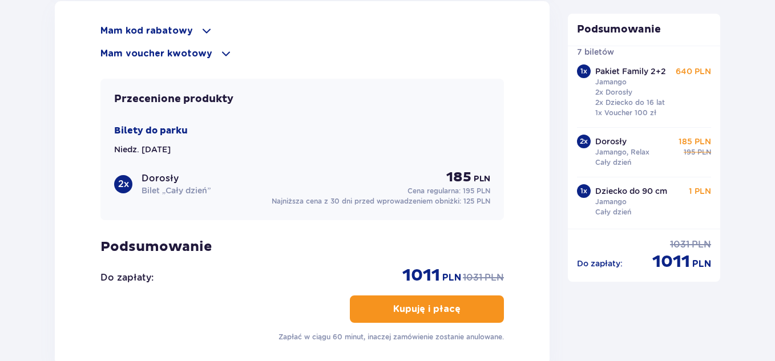
scroll to position [1332, 0]
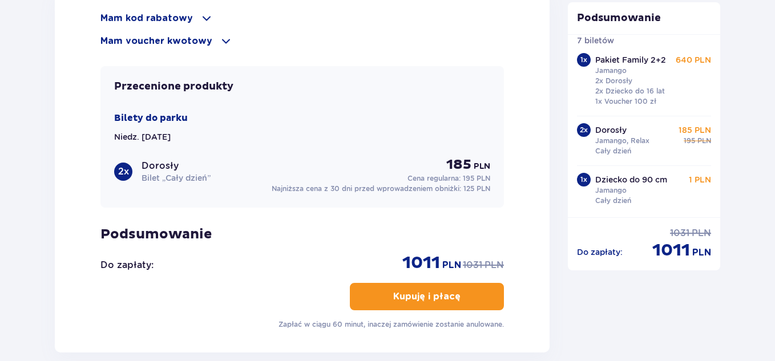
click at [449, 291] on p "Kupuję i płacę" at bounding box center [426, 296] width 67 height 13
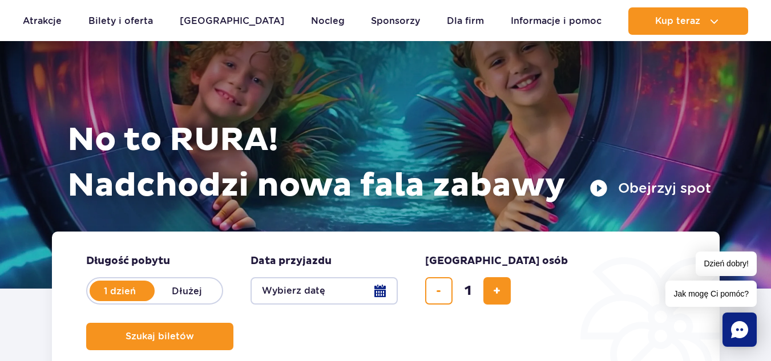
scroll to position [114, 0]
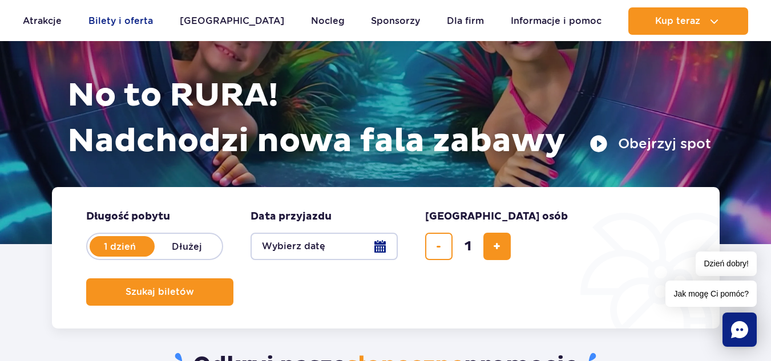
click at [151, 23] on link "Bilety i oferta" at bounding box center [120, 20] width 64 height 27
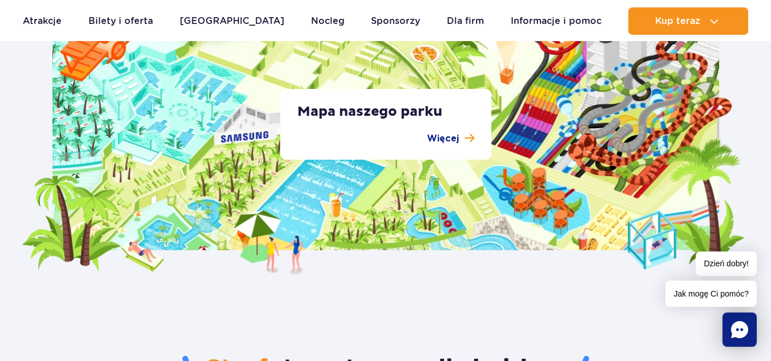
scroll to position [2225, 0]
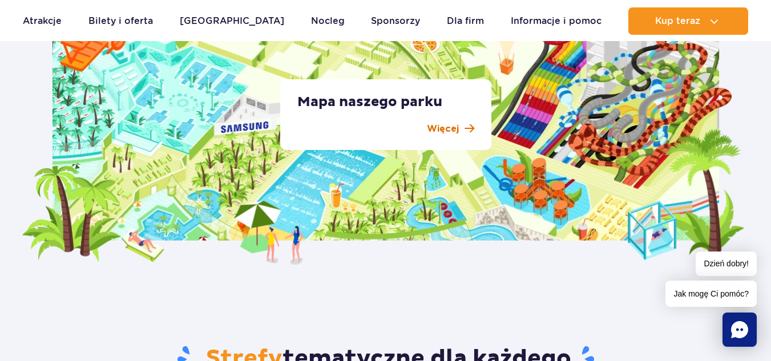
click at [434, 127] on p "Więcej" at bounding box center [443, 129] width 32 height 14
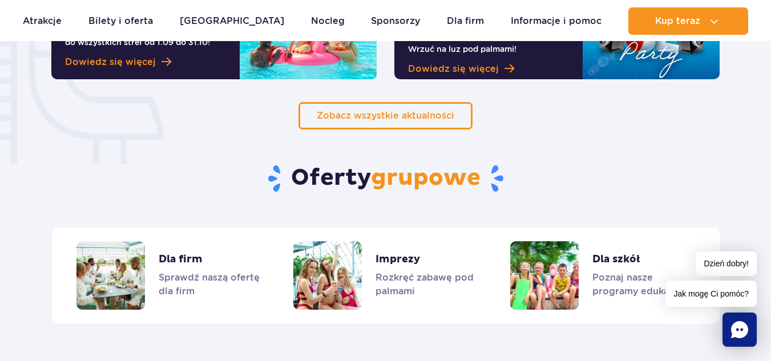
scroll to position [742, 0]
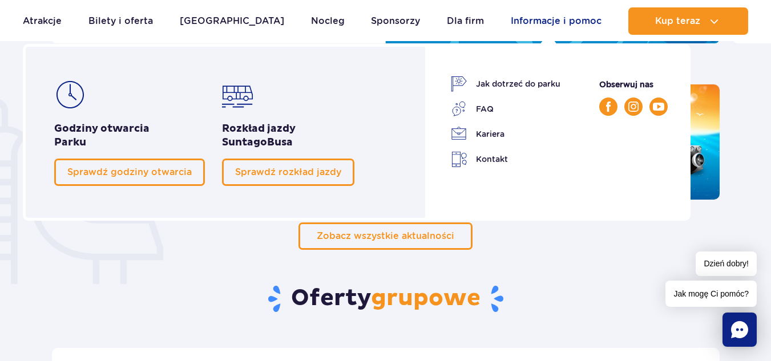
click at [541, 21] on link "Informacje i pomoc" at bounding box center [556, 20] width 91 height 27
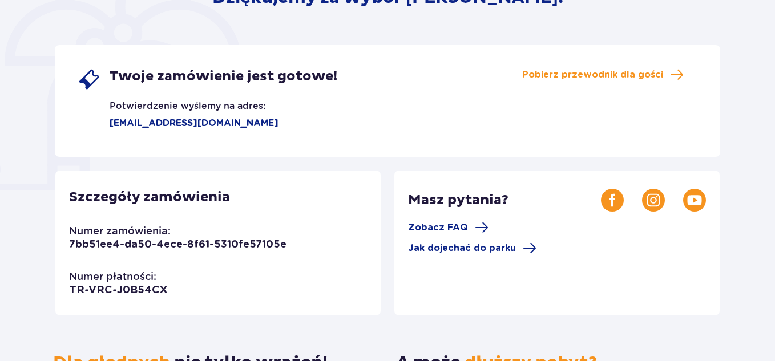
scroll to position [149, 0]
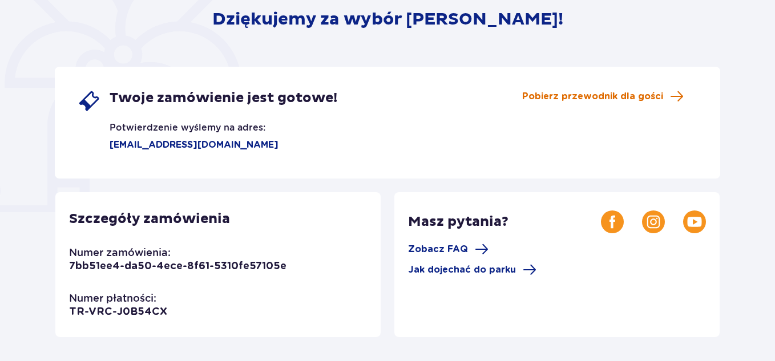
click at [603, 94] on span "Pobierz przewodnik dla gości" at bounding box center [592, 96] width 141 height 13
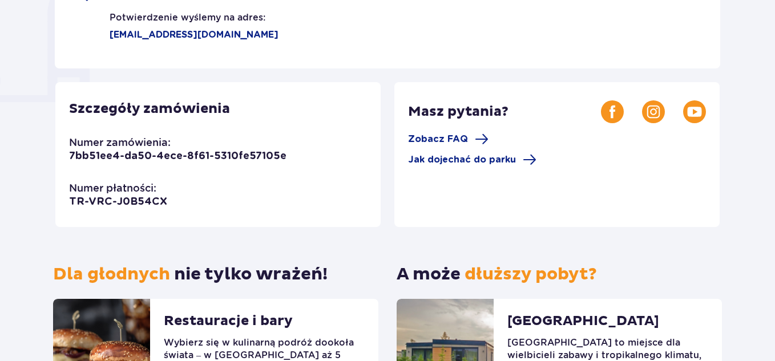
scroll to position [263, 0]
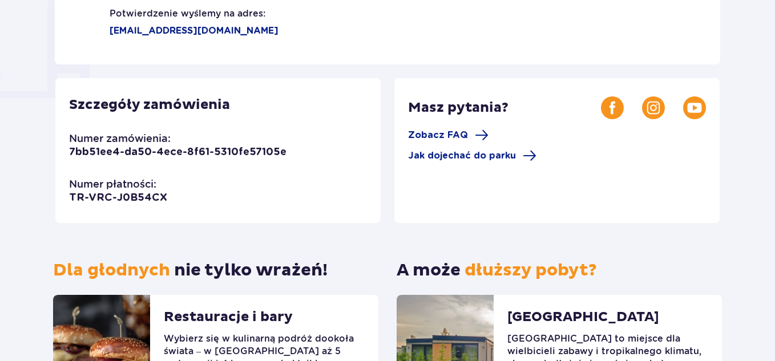
click at [187, 150] on p "7bb51ee4-da50-4ece-8f61-5310fe57105e" at bounding box center [177, 152] width 217 height 14
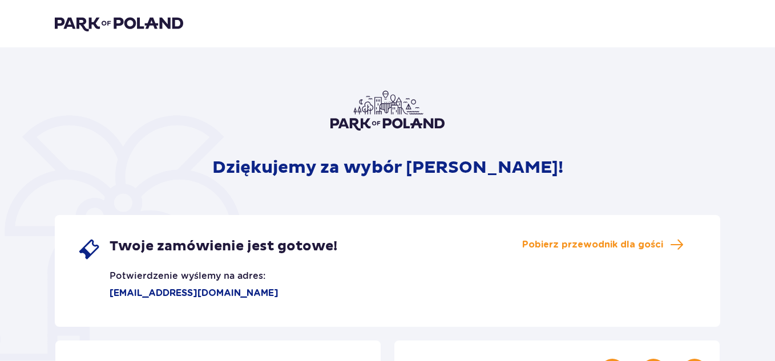
scroll to position [0, 0]
click at [292, 163] on p "Dziękujemy za wybór [PERSON_NAME]!" at bounding box center [387, 168] width 351 height 22
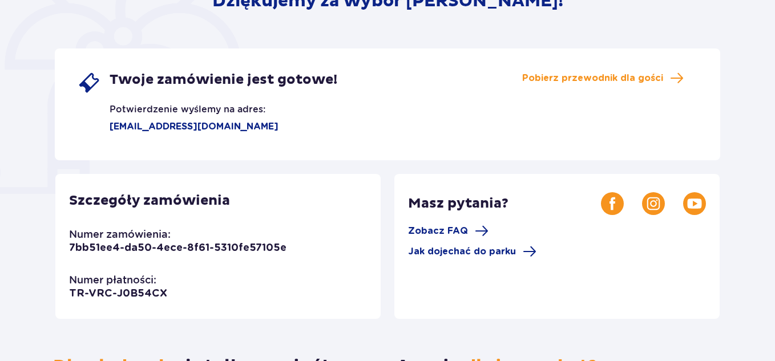
scroll to position [171, 0]
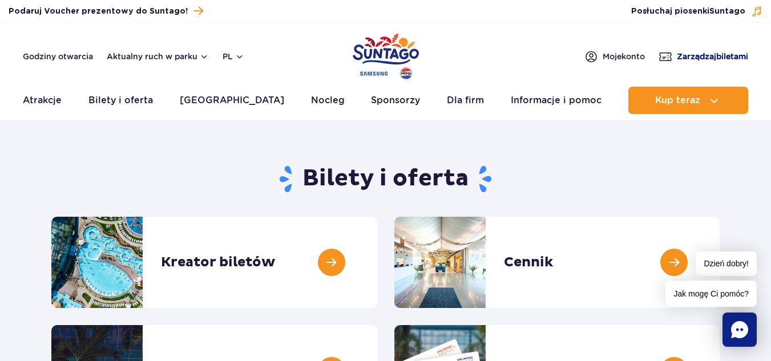
click at [694, 59] on span "Zarządzaj biletami" at bounding box center [711, 56] width 71 height 11
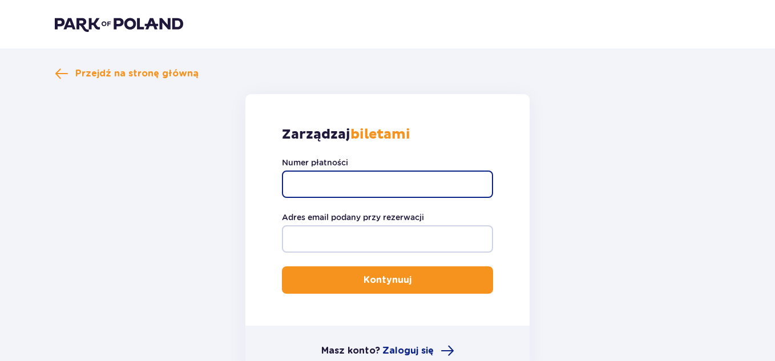
click at [376, 173] on input "Numer płatności" at bounding box center [387, 184] width 211 height 27
type input "TR-VRC-J0B54CX/90547276538"
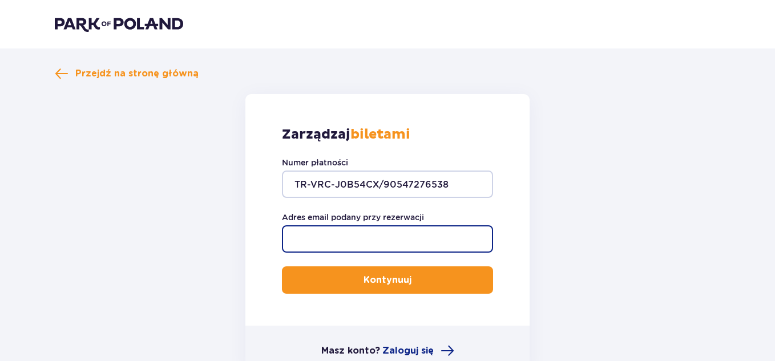
click at [383, 241] on input "Adres email podany przy rezerwacji" at bounding box center [387, 238] width 211 height 27
type input "[EMAIL_ADDRESS][DOMAIN_NAME]"
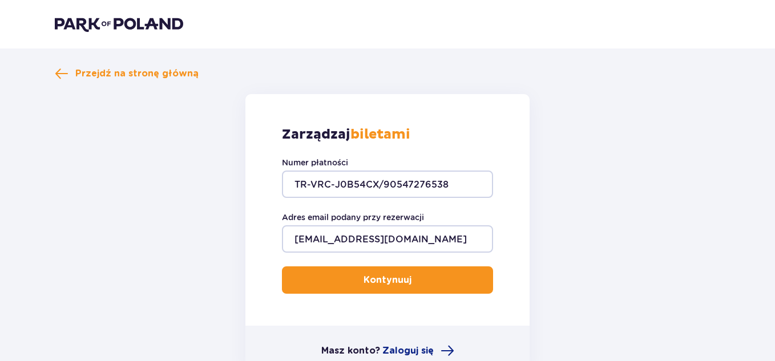
click at [420, 280] on button "Kontynuuj" at bounding box center [387, 279] width 211 height 27
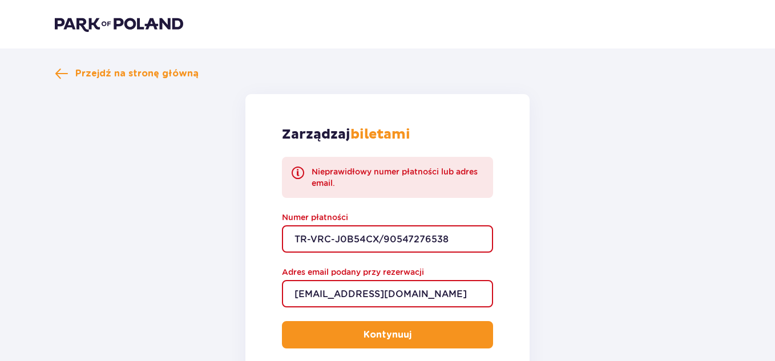
click at [345, 238] on input "TR-VRC-J0B54CX/90547276538" at bounding box center [387, 238] width 211 height 27
click at [350, 240] on input "TR-VRC-J0B54CX/90547276538" at bounding box center [387, 238] width 211 height 27
click at [346, 239] on input "TR-VRC-J0B54CX/90547276538" at bounding box center [387, 238] width 211 height 27
type input "TR-VRC-J0B54CX/90547276538"
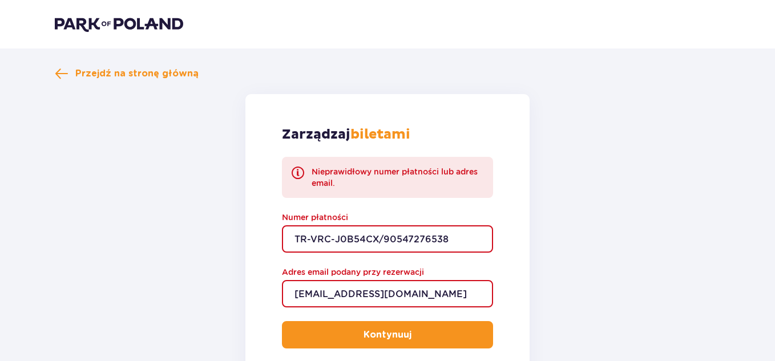
scroll to position [114, 0]
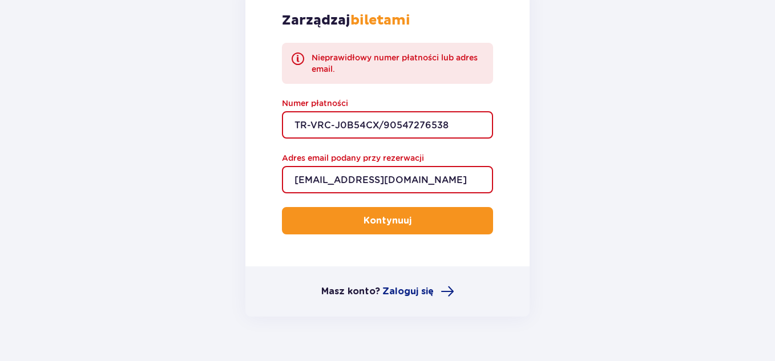
click at [391, 229] on button "Kontynuuj" at bounding box center [387, 220] width 211 height 27
click at [408, 220] on span "submit" at bounding box center [414, 221] width 14 height 14
click at [294, 178] on input "amajocha21@gmail.com" at bounding box center [387, 179] width 211 height 27
click at [638, 252] on form "Zarządzaj biletami Nieprawidłowy numer płatności lub adres email. Numer płatnoś…" at bounding box center [387, 148] width 665 height 337
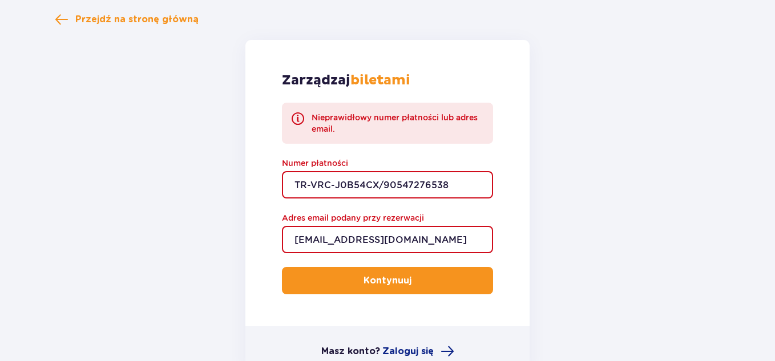
scroll to position [0, 0]
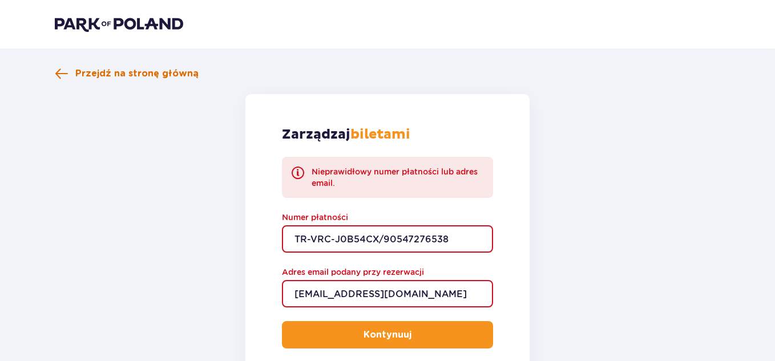
click at [142, 72] on span "Przejdź na stronę główną" at bounding box center [136, 73] width 123 height 13
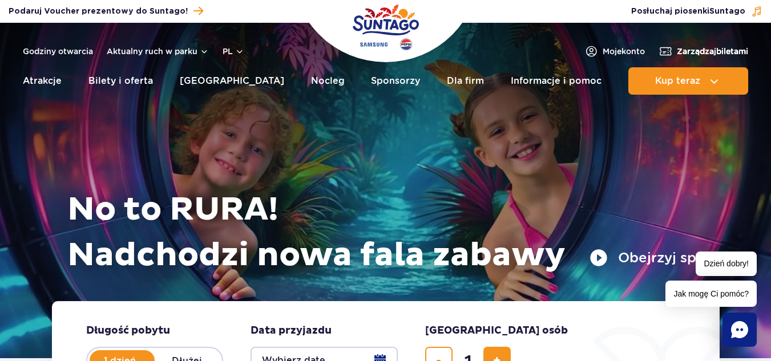
click at [698, 51] on span "Zarządzaj biletami" at bounding box center [711, 51] width 71 height 11
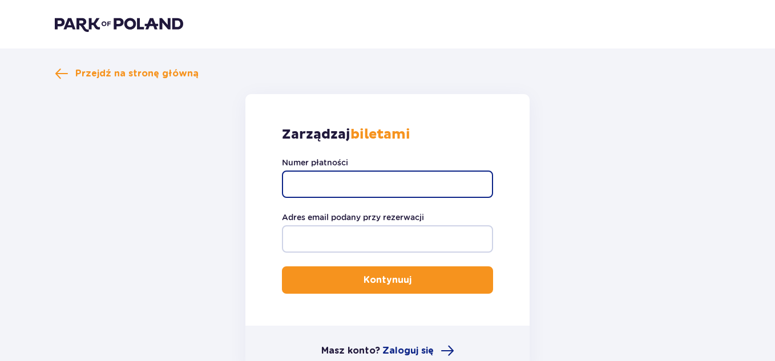
click at [354, 178] on input "Numer płatności" at bounding box center [387, 184] width 211 height 27
type input "TR-VRC-J0B54CX"
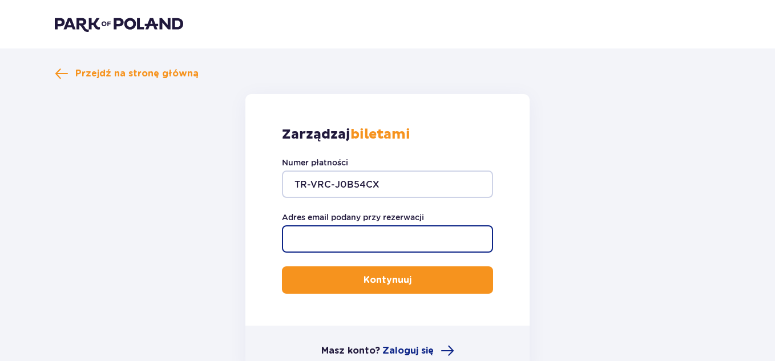
click at [311, 238] on input "Adres email podany przy rezerwacji" at bounding box center [387, 238] width 211 height 27
type input "amajocha21@gmail.com"
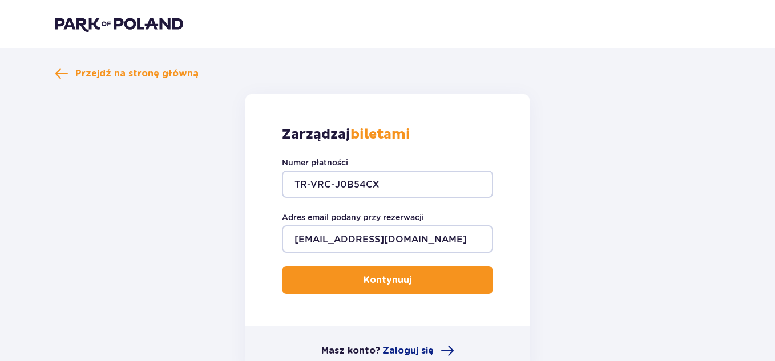
click at [398, 279] on p "Kontynuuj" at bounding box center [387, 280] width 48 height 13
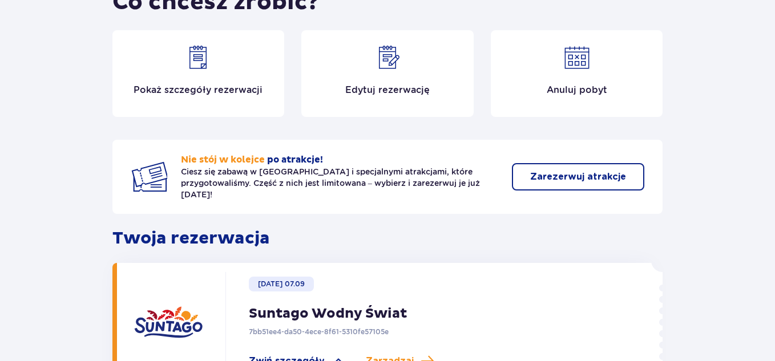
scroll to position [103, 0]
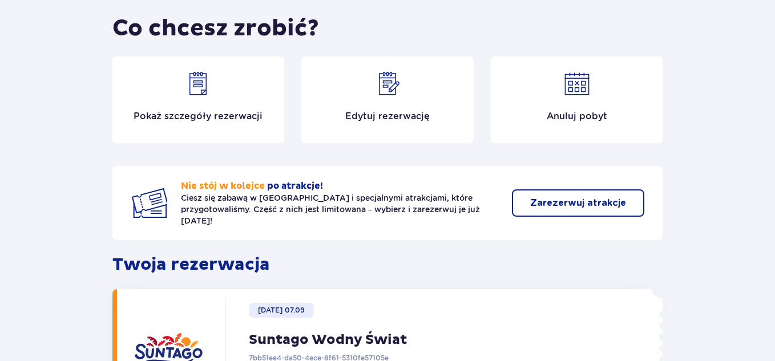
click at [232, 107] on div "Pokaż szczegóły rezerwacji" at bounding box center [198, 99] width 172 height 87
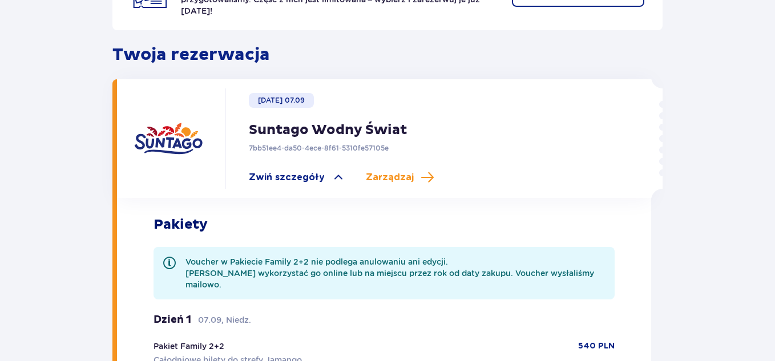
scroll to position [333, 0]
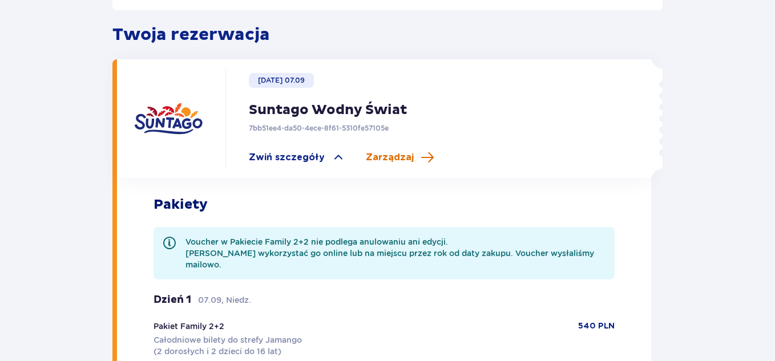
click at [408, 151] on span "Zarządzaj" at bounding box center [400, 158] width 68 height 14
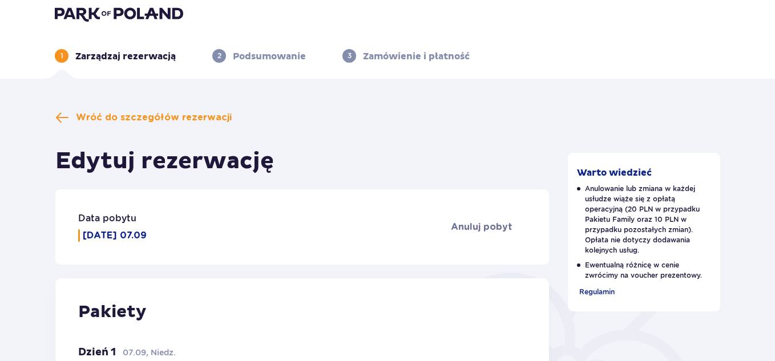
scroll to position [4, 0]
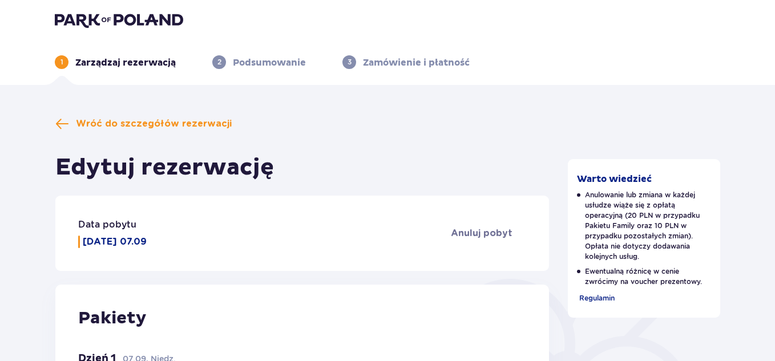
click at [268, 68] on p "Podsumowanie" at bounding box center [269, 62] width 73 height 13
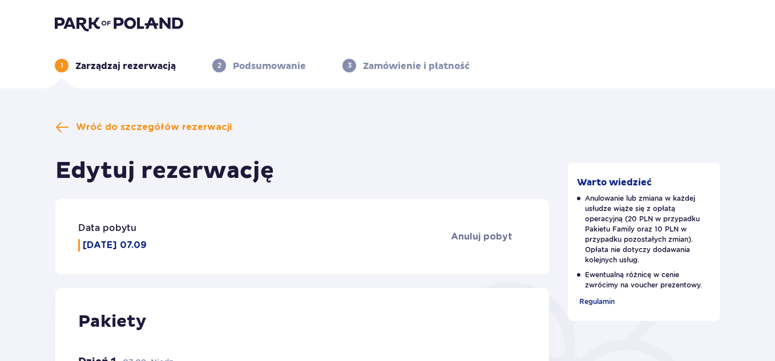
scroll to position [0, 0]
click at [150, 126] on span "Wróć do szczegółów rezerwacji" at bounding box center [154, 127] width 156 height 13
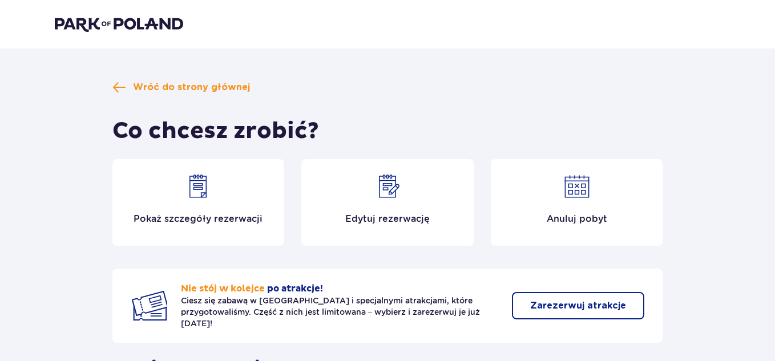
click at [203, 183] on img at bounding box center [197, 186] width 27 height 27
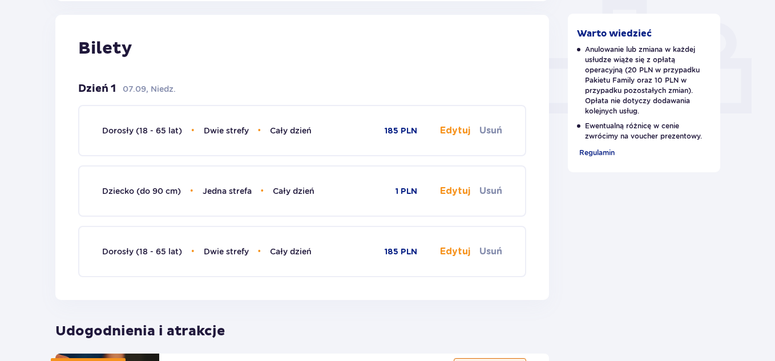
scroll to position [456, 0]
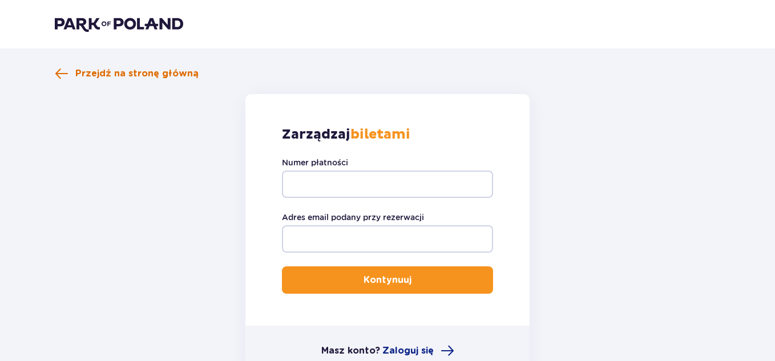
click at [183, 68] on span "Przejdź na stronę główną" at bounding box center [136, 73] width 123 height 13
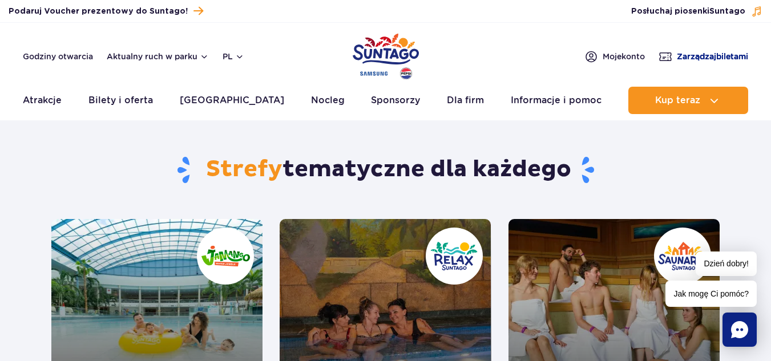
click at [708, 54] on span "Zarządzaj biletami" at bounding box center [711, 56] width 71 height 11
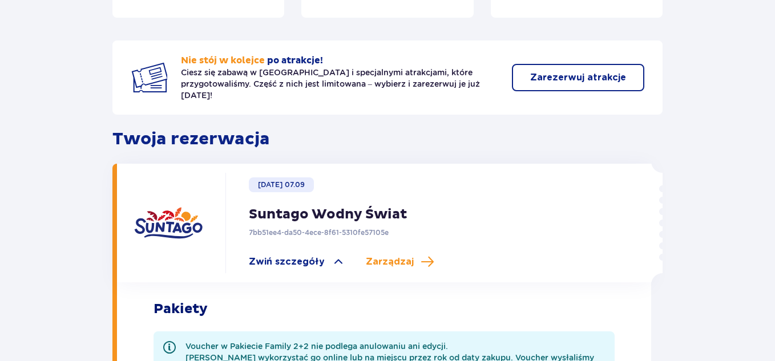
scroll to position [171, 0]
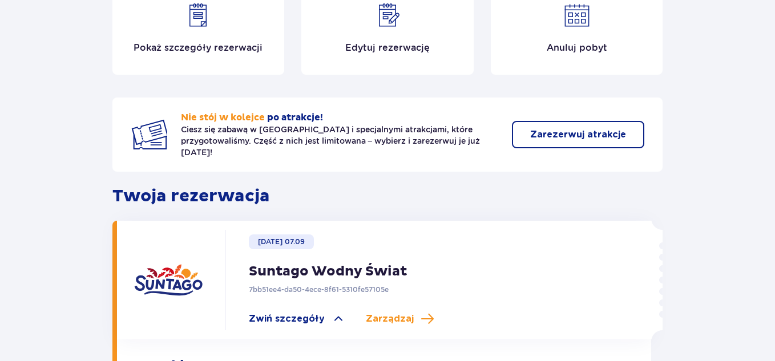
click at [602, 137] on button "Zarezerwuj atrakcje" at bounding box center [578, 134] width 132 height 27
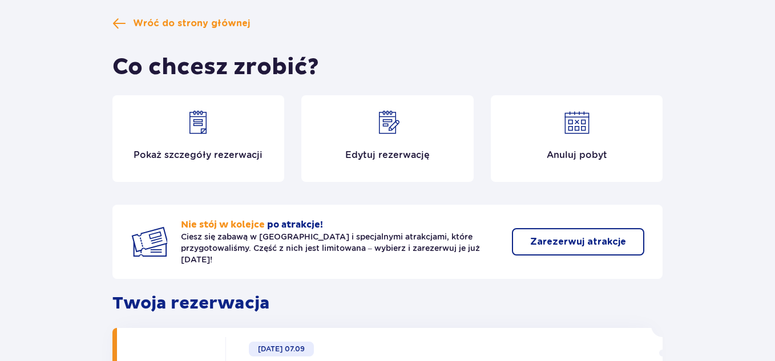
scroll to position [46, 0]
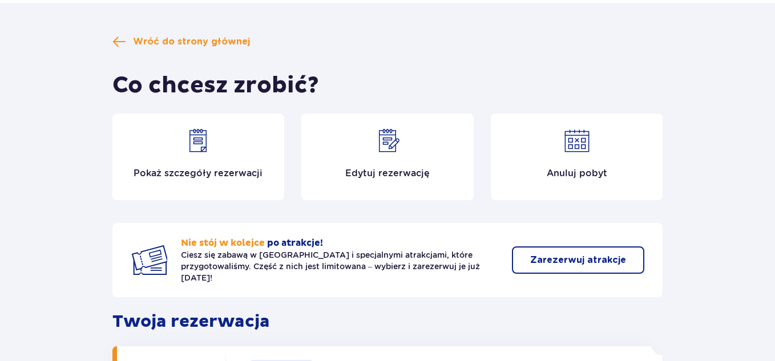
click at [230, 150] on div "Pokaż szczegóły rezerwacji" at bounding box center [198, 157] width 172 height 87
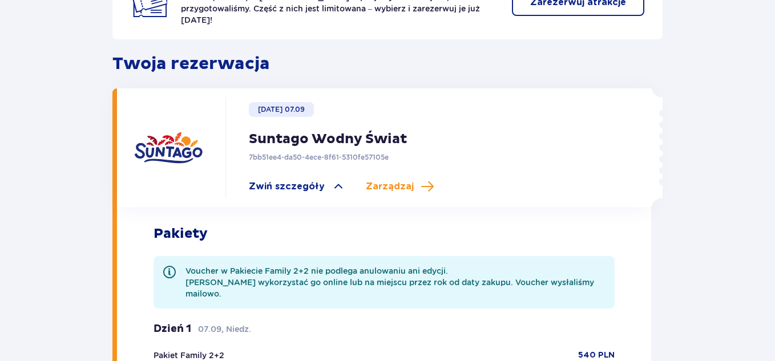
scroll to position [333, 0]
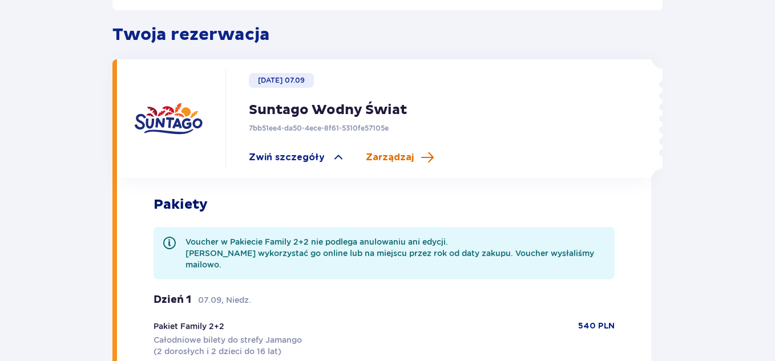
click at [382, 151] on span "Zarządzaj" at bounding box center [390, 157] width 48 height 13
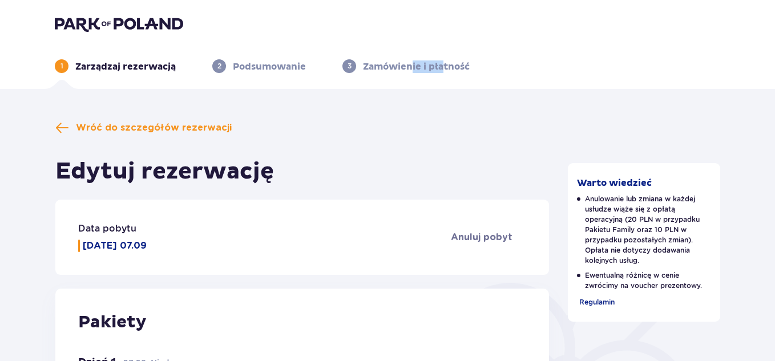
drag, startPoint x: 414, startPoint y: 68, endPoint x: 441, endPoint y: 68, distance: 26.8
click at [441, 68] on p "Zamówienie i płatność" at bounding box center [416, 66] width 107 height 13
click at [469, 71] on p "Zamówienie i płatność" at bounding box center [416, 66] width 107 height 13
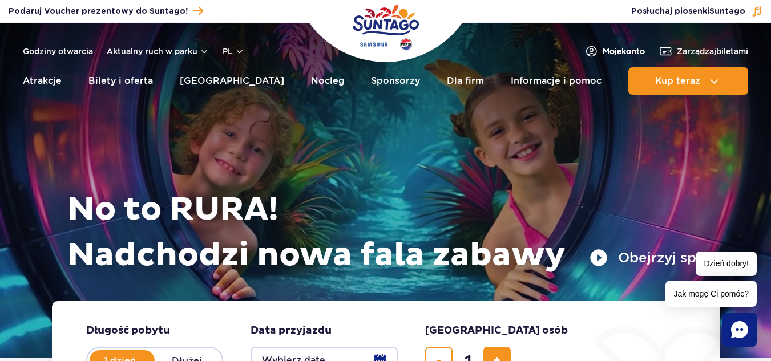
click at [624, 47] on span "Moje konto" at bounding box center [623, 51] width 42 height 11
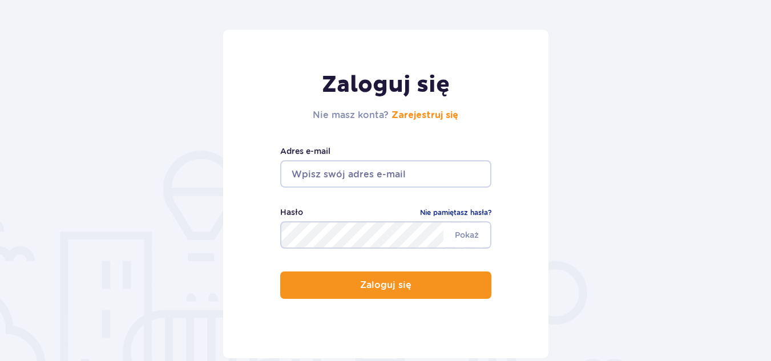
scroll to position [114, 0]
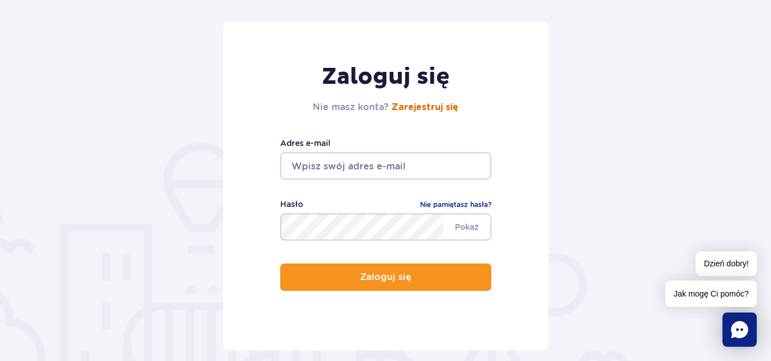
click at [444, 110] on link "Zarejestruj się" at bounding box center [424, 107] width 67 height 9
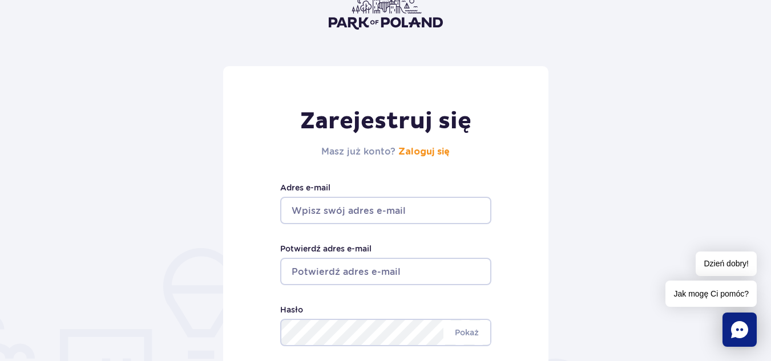
scroll to position [57, 0]
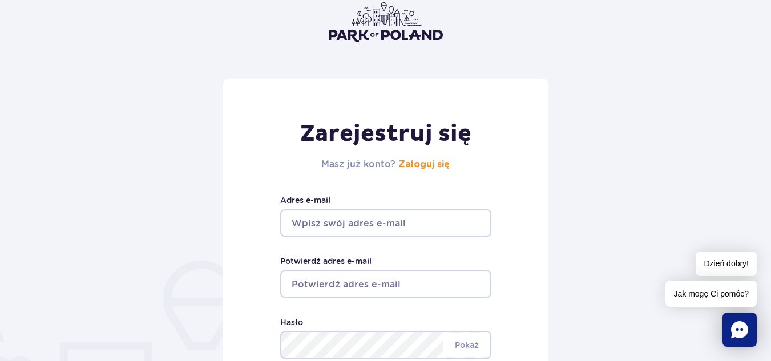
click at [409, 224] on input "Adres e-mail" at bounding box center [385, 222] width 211 height 27
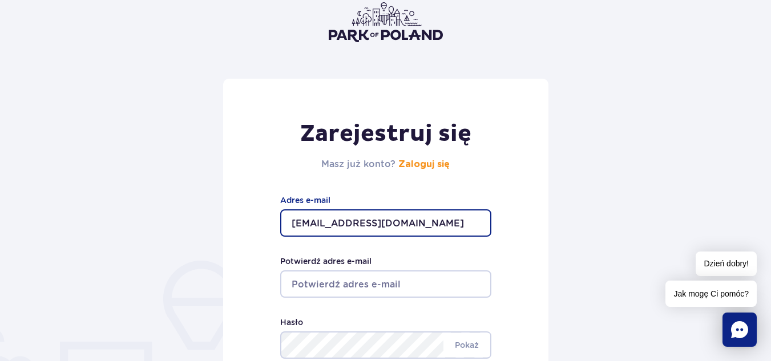
type input "amajocha21@gmail.com"
click at [410, 276] on input "Potwierdź adres e-mail" at bounding box center [385, 283] width 211 height 27
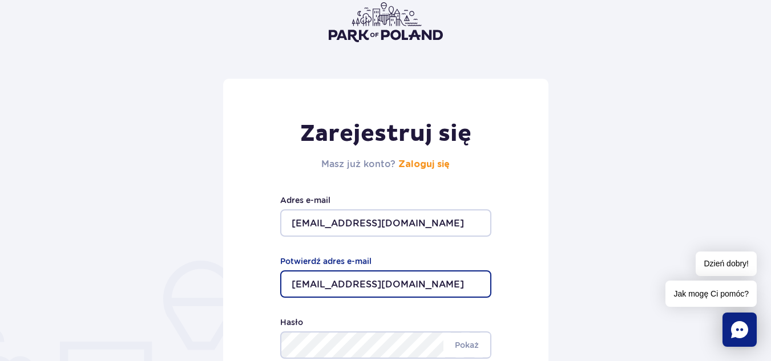
scroll to position [114, 0]
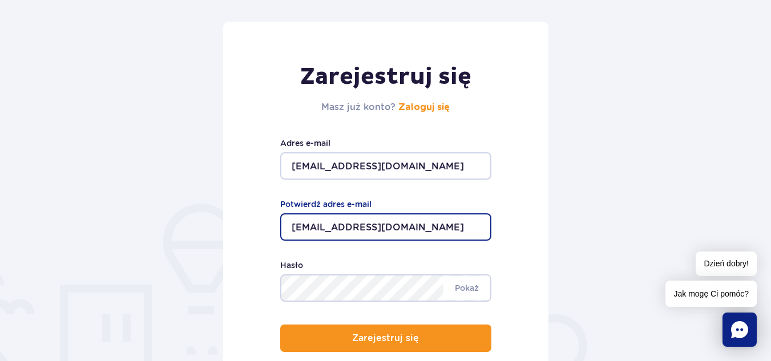
type input "amajocha21@gmail.com"
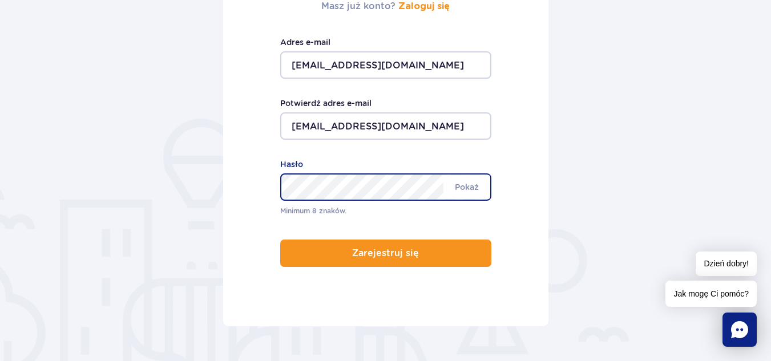
scroll to position [228, 0]
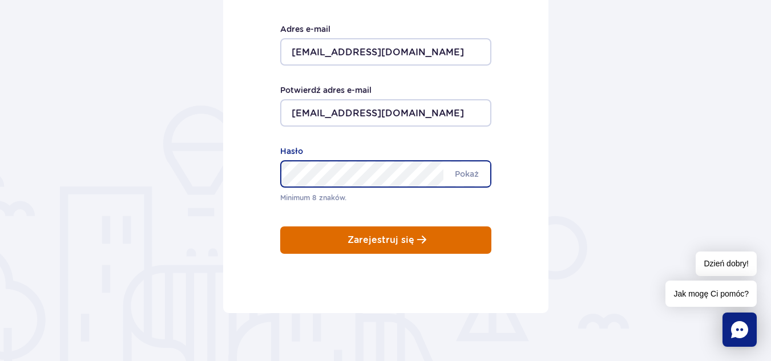
click at [427, 243] on button "Zarejestruj się" at bounding box center [385, 239] width 211 height 27
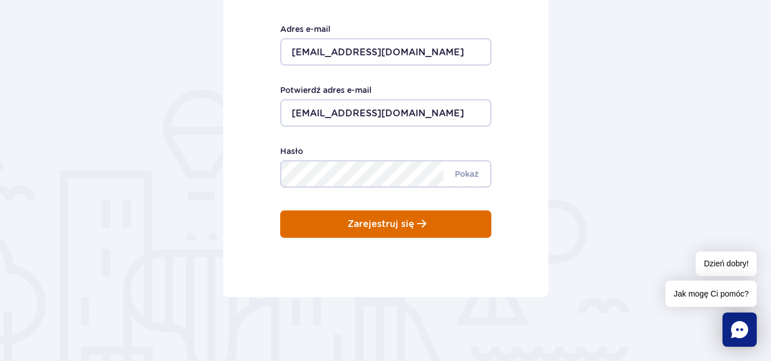
scroll to position [212, 0]
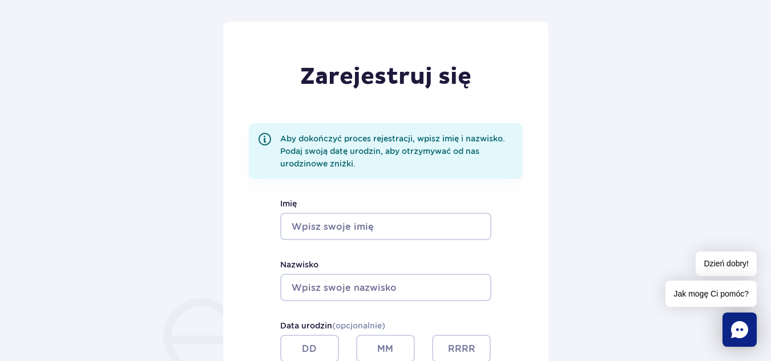
scroll to position [171, 0]
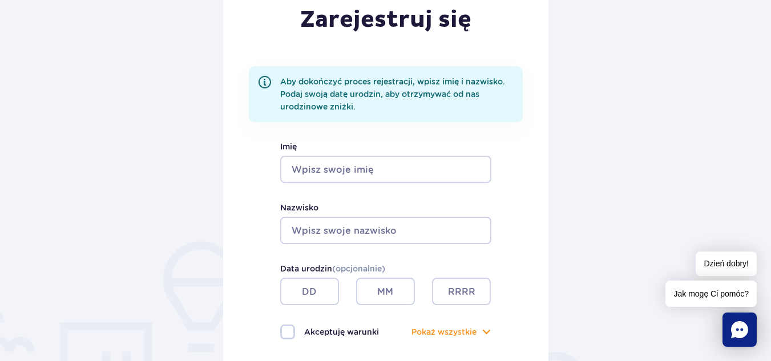
click at [413, 169] on input "Imię" at bounding box center [385, 169] width 211 height 27
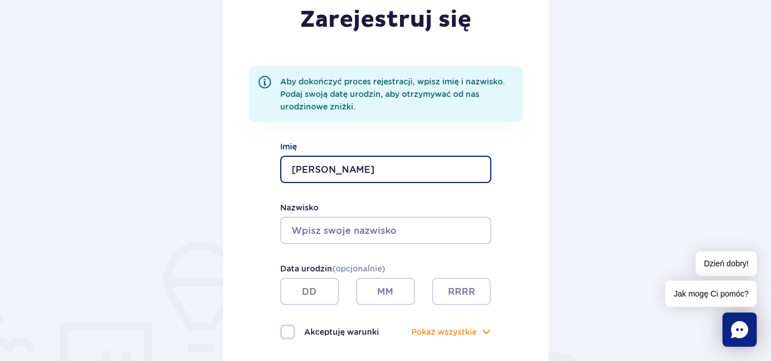
type input "Adrian"
click at [402, 224] on input "Nazwisko" at bounding box center [385, 230] width 211 height 27
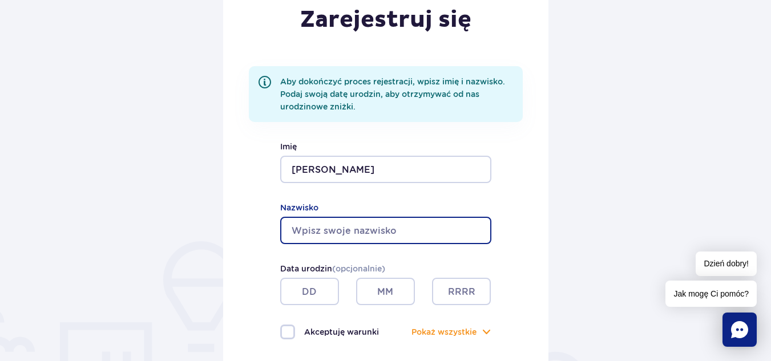
type input "Majocha"
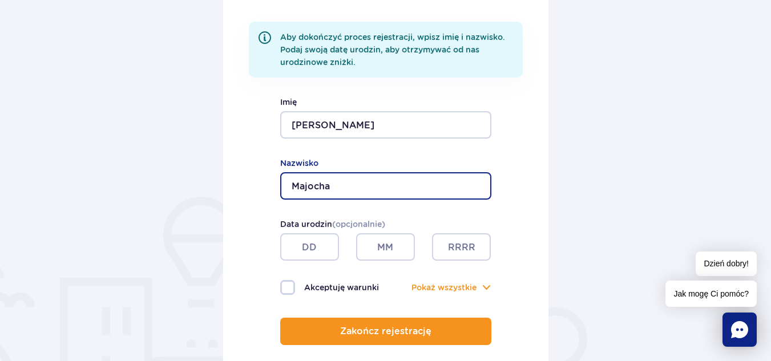
scroll to position [228, 0]
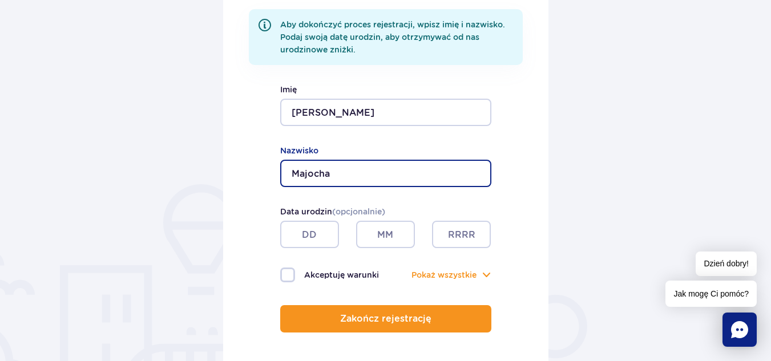
click at [298, 276] on label "Akceptuję warunki" at bounding box center [333, 275] width 106 height 15
click at [293, 270] on input "Akceptuję warunki" at bounding box center [286, 269] width 13 height 2
checkbox input "true"
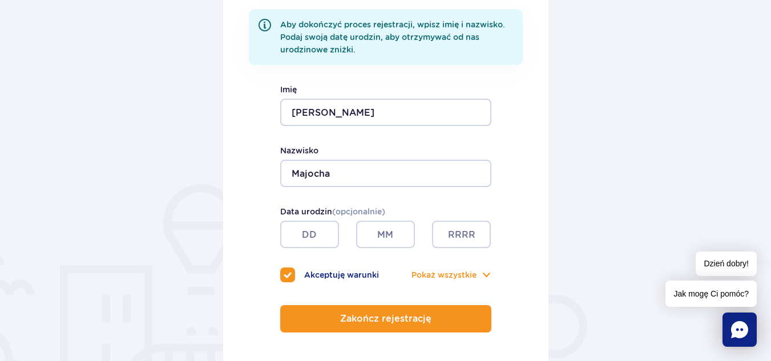
click at [461, 268] on div "Akceptuję warunki Pokaż Pokaż wszystkie" at bounding box center [385, 275] width 211 height 15
click at [464, 278] on button "Pokaż wszystkie" at bounding box center [443, 275] width 65 height 13
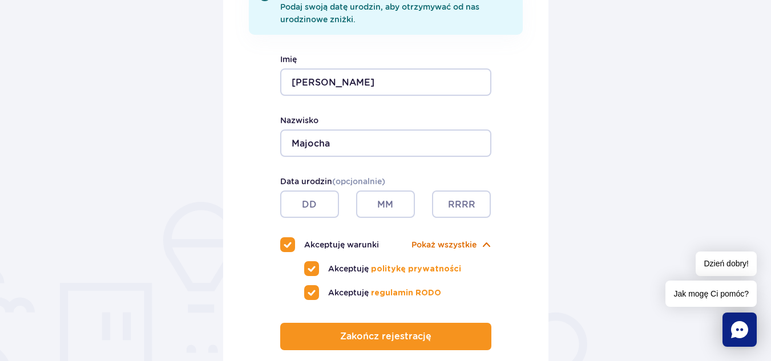
scroll to position [276, 0]
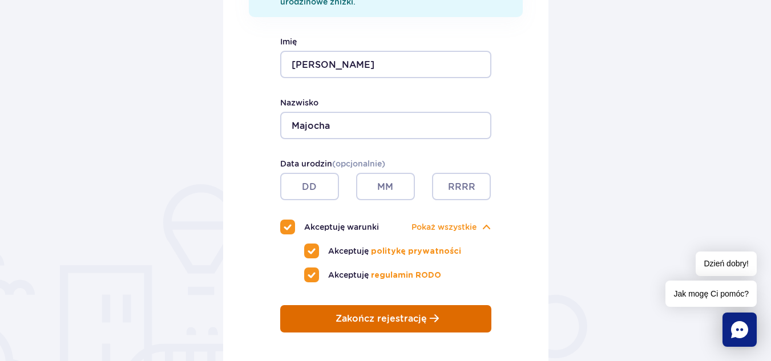
click at [404, 319] on p "Zakończ rejestrację" at bounding box center [380, 319] width 91 height 10
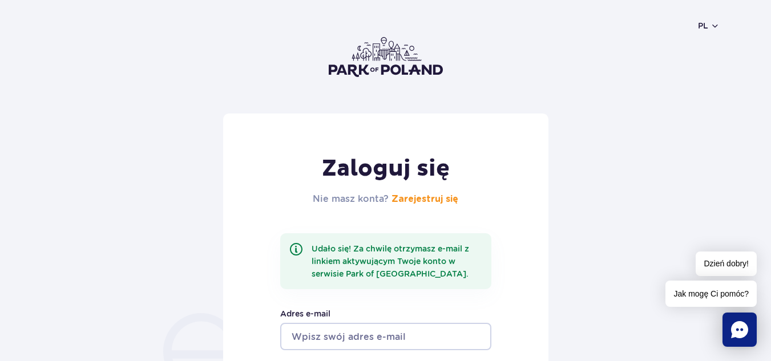
scroll to position [57, 0]
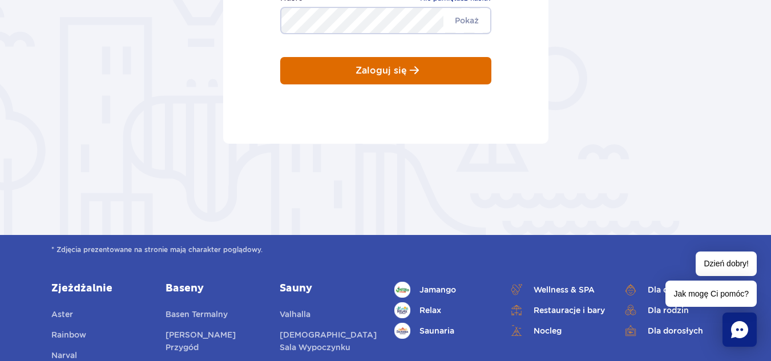
click at [441, 81] on button "Zaloguj się" at bounding box center [385, 70] width 211 height 27
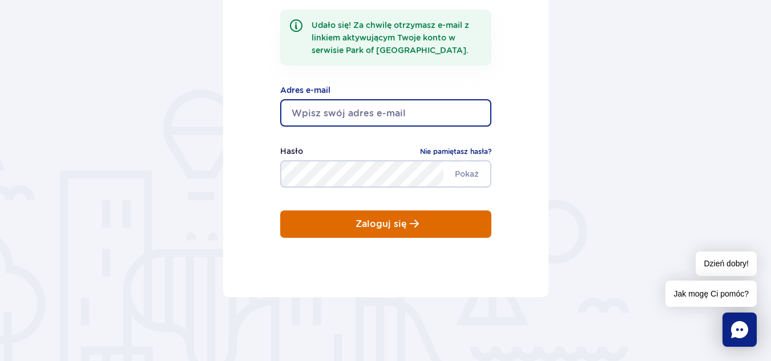
scroll to position [179, 0]
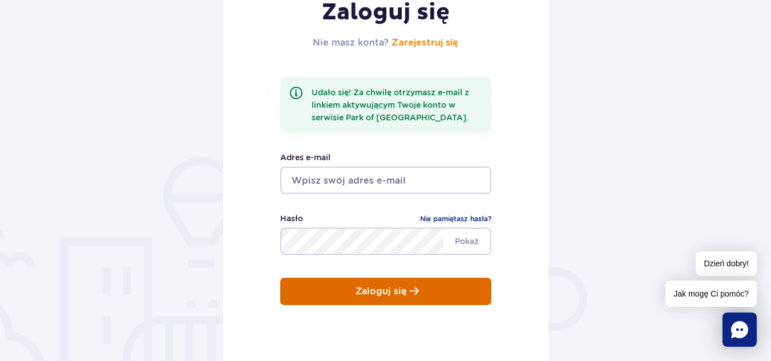
click at [398, 289] on p "Zaloguj się" at bounding box center [380, 291] width 51 height 10
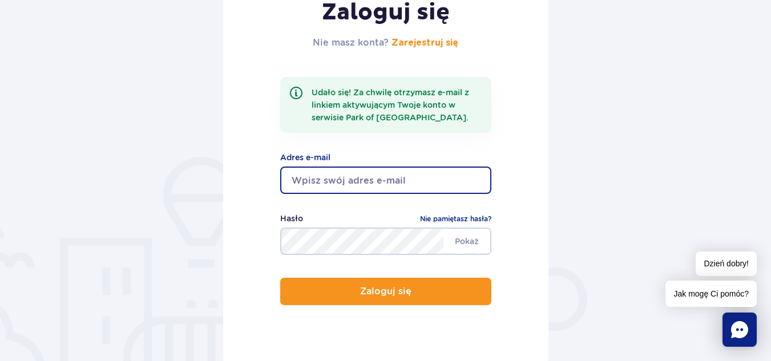
click at [383, 185] on input "email" at bounding box center [385, 180] width 211 height 27
type input "amajocha21@gmail.com"
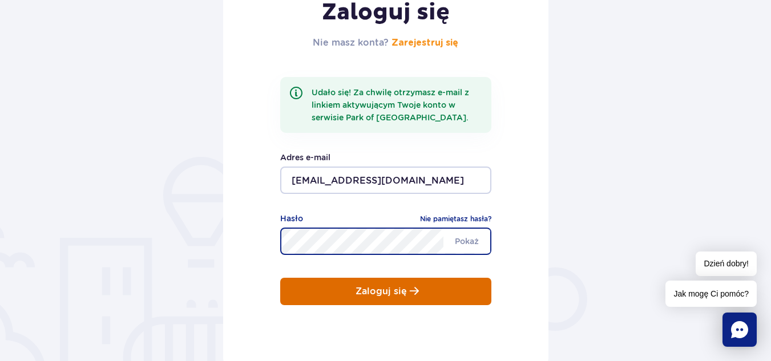
click at [399, 285] on button "Zaloguj się" at bounding box center [385, 291] width 211 height 27
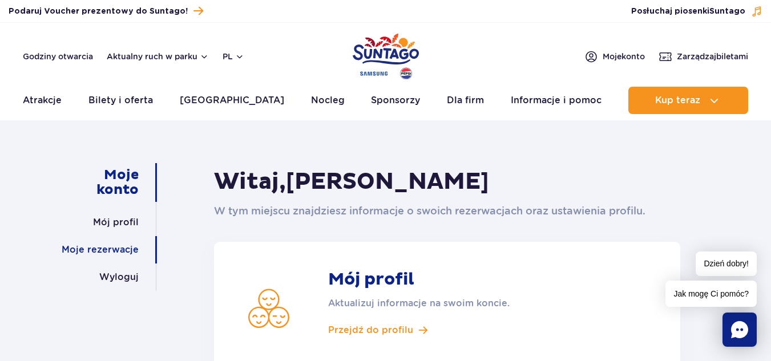
click at [135, 249] on link "Moje rezerwacje" at bounding box center [100, 249] width 77 height 27
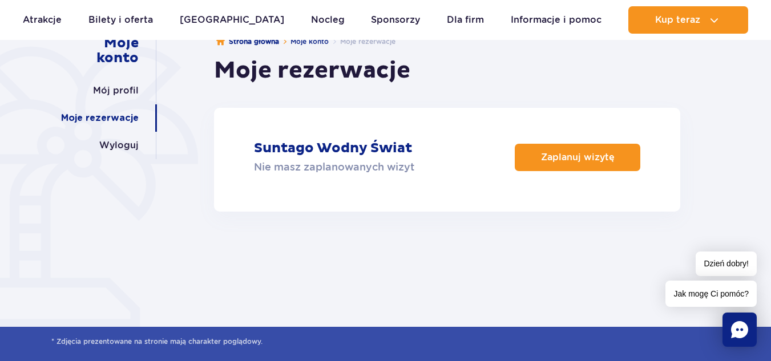
scroll to position [114, 0]
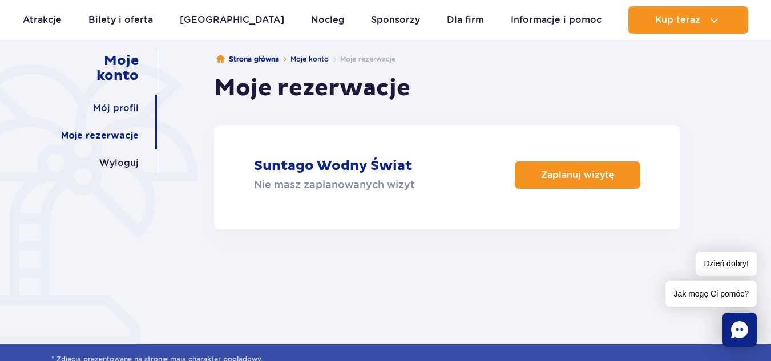
click at [127, 106] on link "Mój profil" at bounding box center [116, 108] width 46 height 27
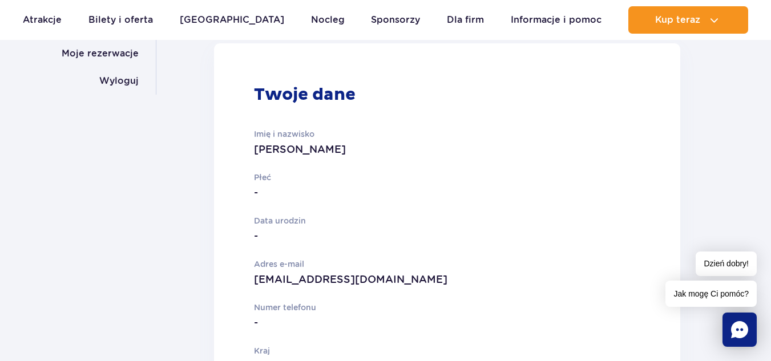
scroll to position [114, 0]
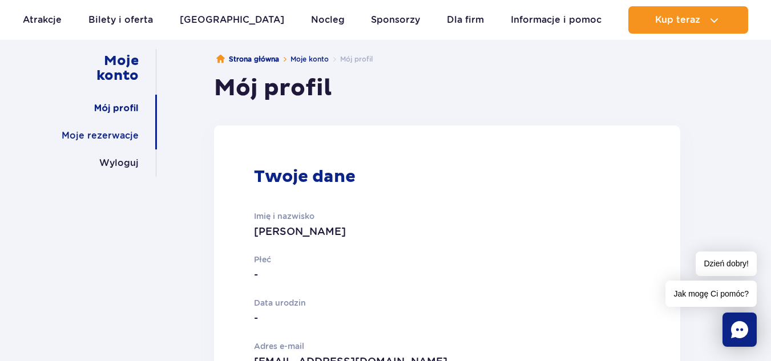
click at [107, 139] on link "Moje rezerwacje" at bounding box center [100, 135] width 77 height 27
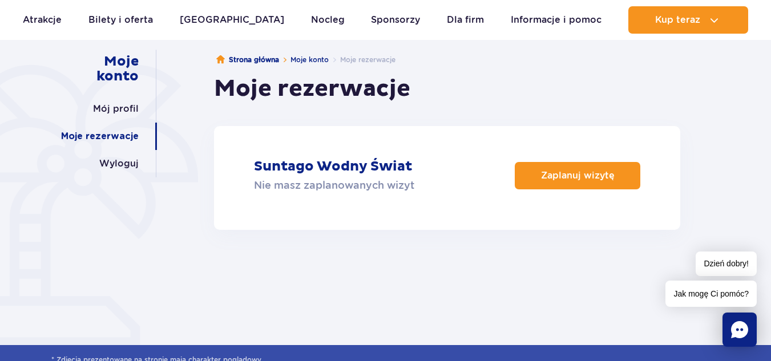
scroll to position [83, 0]
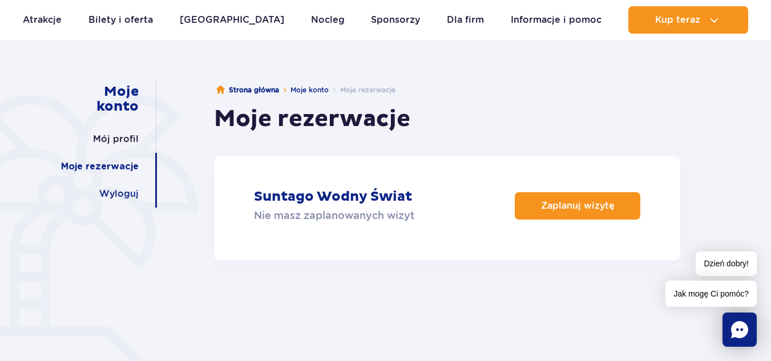
click at [128, 191] on link "Wyloguj" at bounding box center [118, 193] width 39 height 27
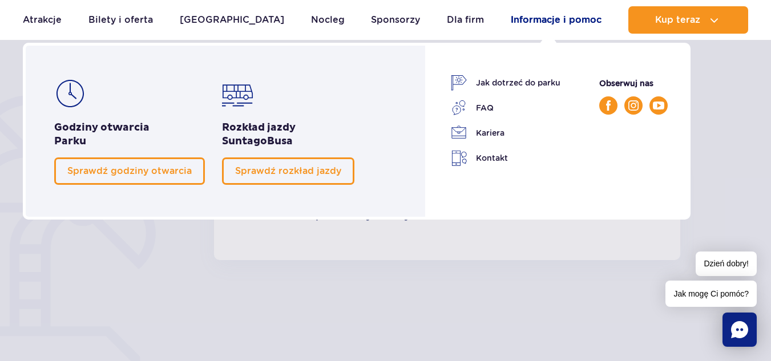
click at [561, 21] on link "Informacje i pomoc" at bounding box center [556, 19] width 91 height 27
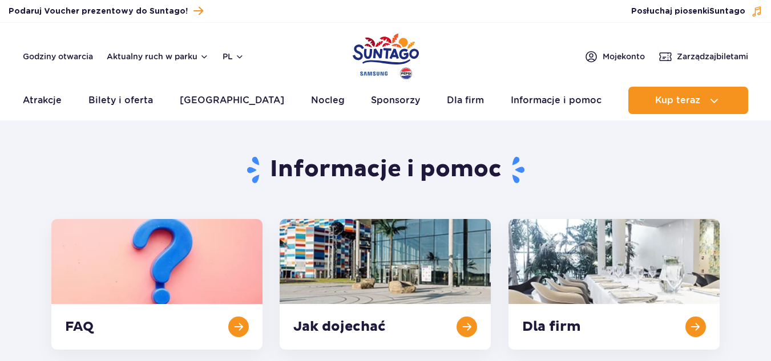
click at [712, 59] on span "Zarządzaj biletami" at bounding box center [711, 56] width 71 height 11
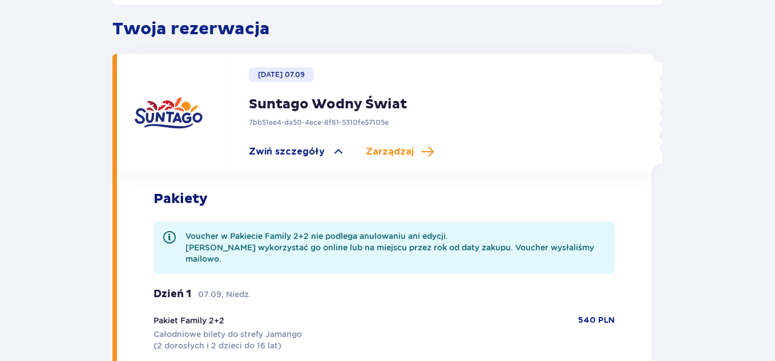
scroll to position [331, 0]
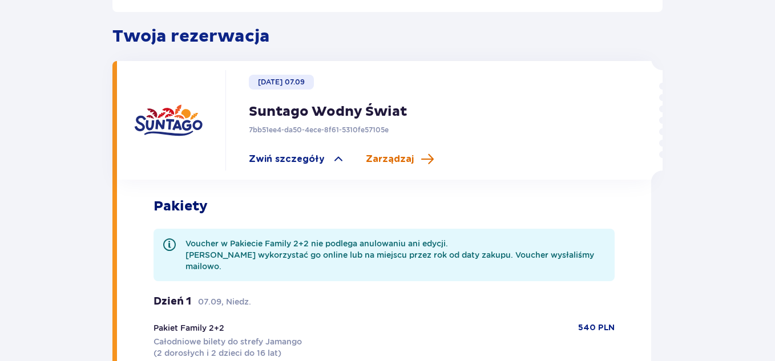
click at [377, 153] on span "Zarządzaj" at bounding box center [390, 159] width 48 height 13
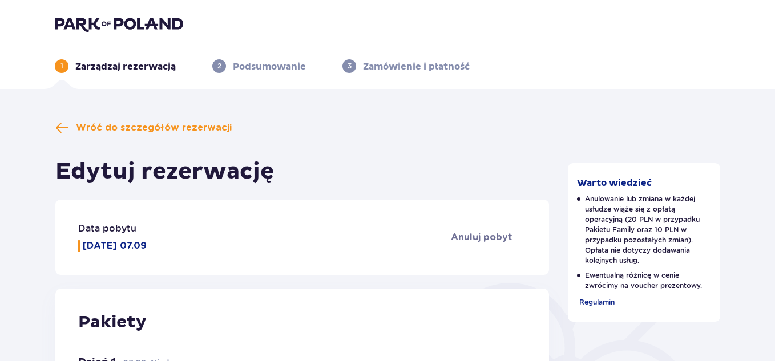
click at [252, 65] on p "Podsumowanie" at bounding box center [269, 66] width 73 height 13
click at [359, 62] on div "3 Zamówienie i płatność" at bounding box center [405, 66] width 127 height 14
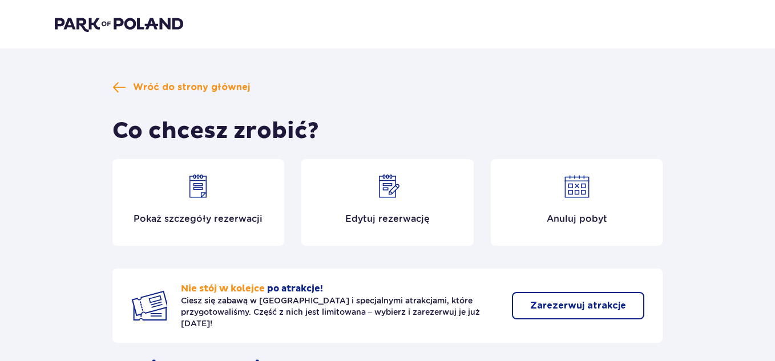
click at [202, 199] on img at bounding box center [197, 186] width 27 height 27
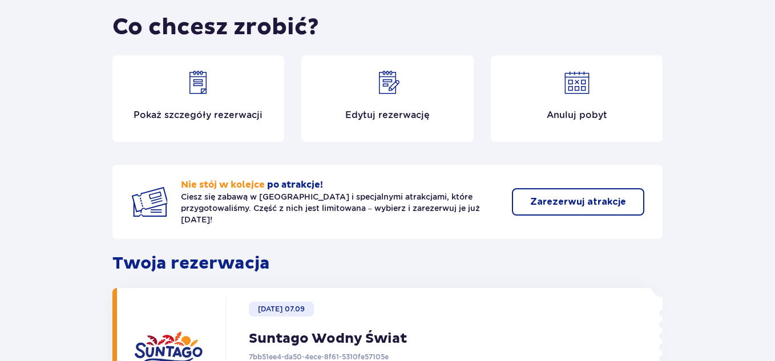
scroll to position [103, 0]
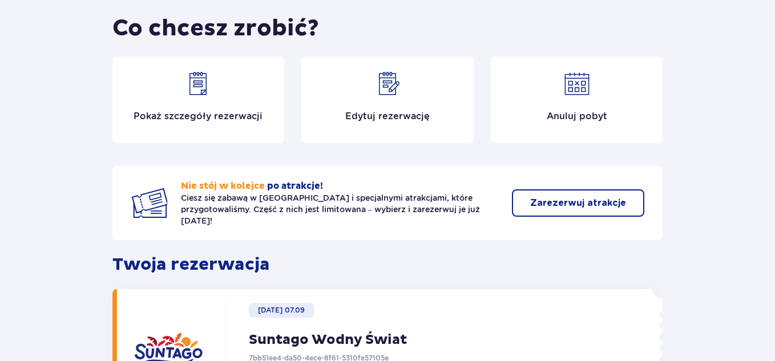
click at [531, 197] on p "Zarezerwuj atrakcje" at bounding box center [578, 203] width 96 height 13
